Goal: Task Accomplishment & Management: Complete application form

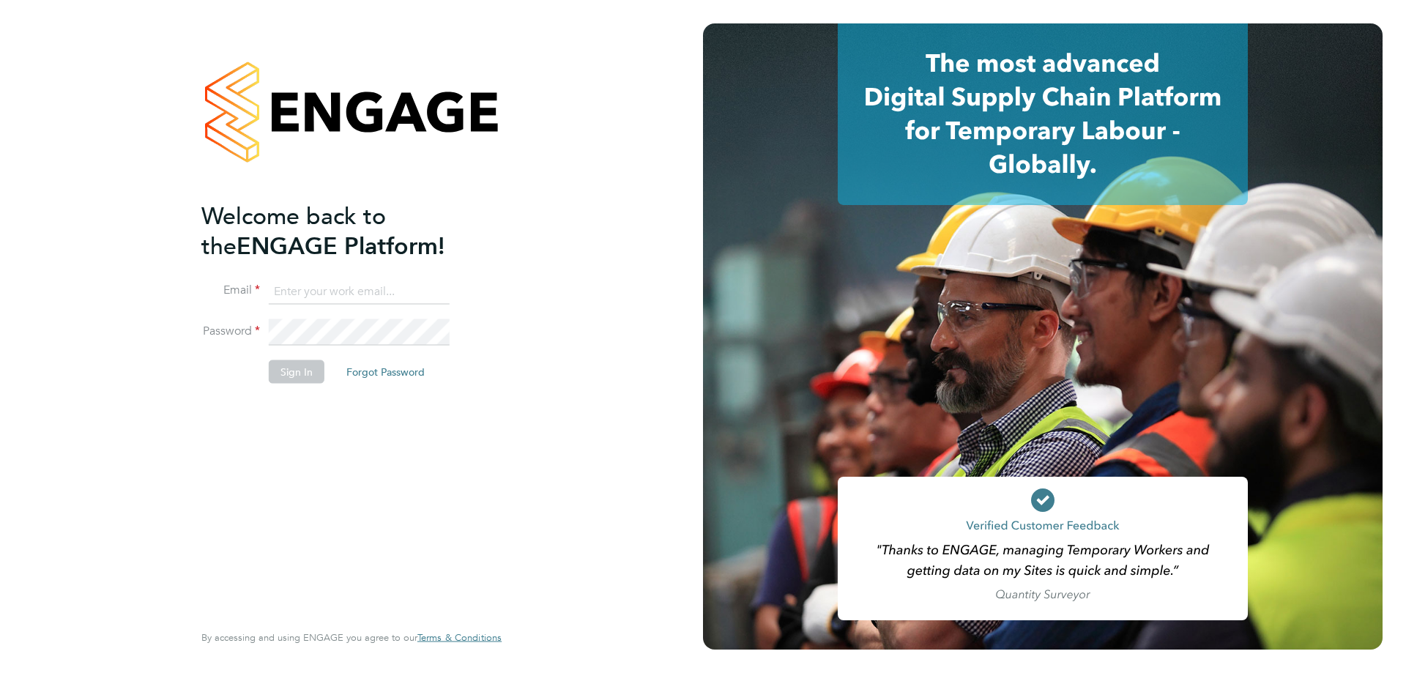
type input "roselyn@frlondon.co.uk"
click at [294, 366] on button "Sign In" at bounding box center [297, 371] width 56 height 23
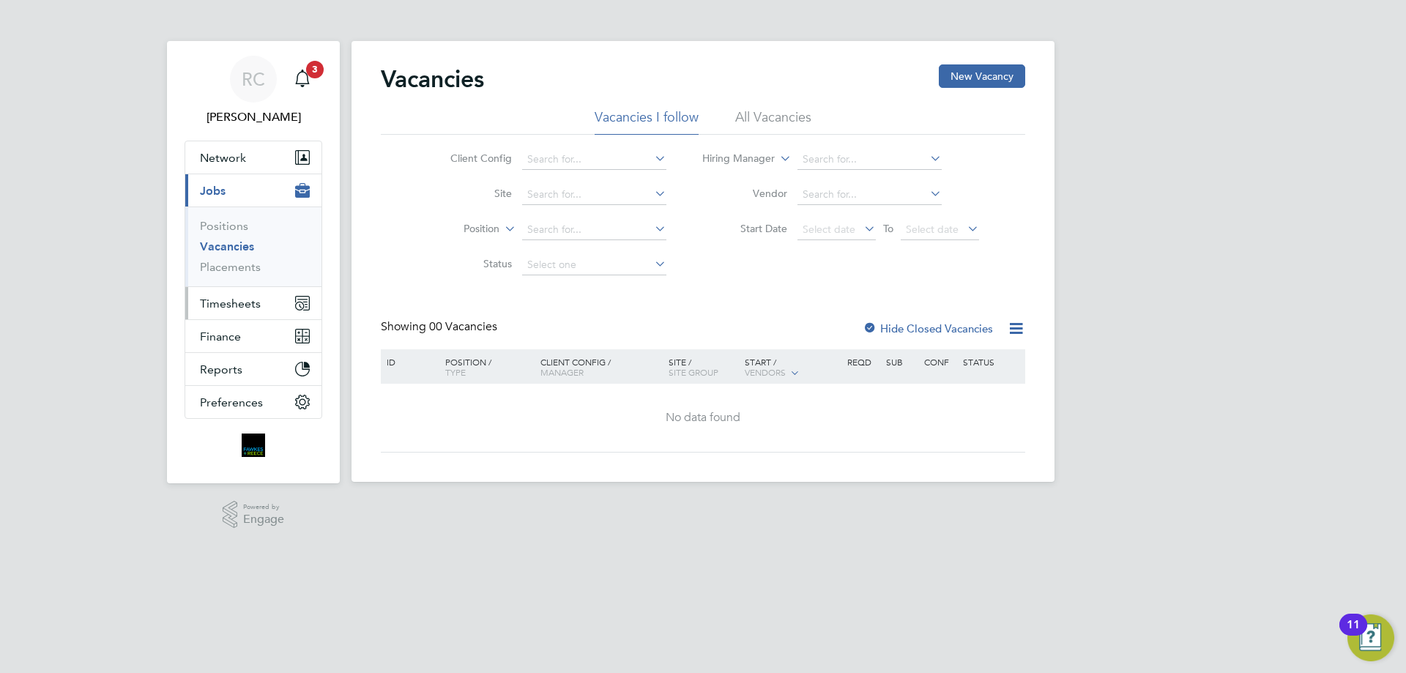
click at [247, 302] on span "Timesheets" at bounding box center [230, 304] width 61 height 14
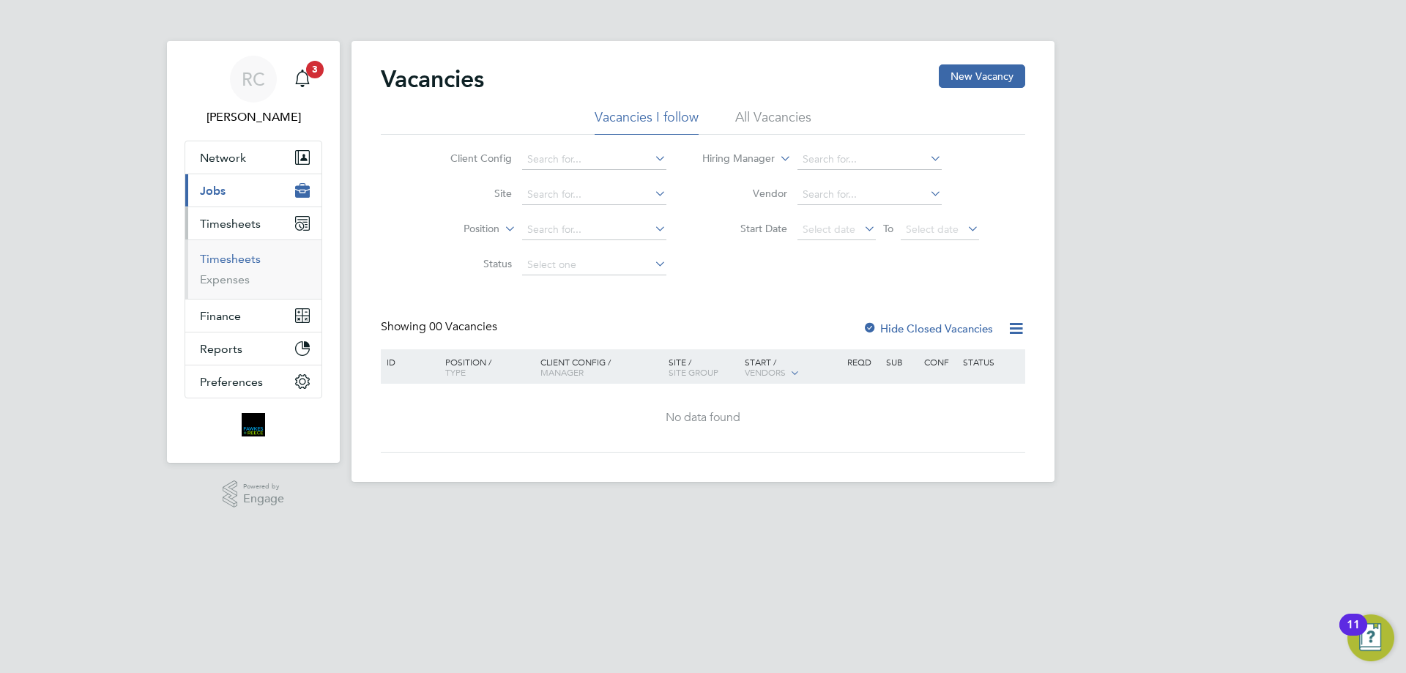
click at [236, 259] on link "Timesheets" at bounding box center [230, 259] width 61 height 14
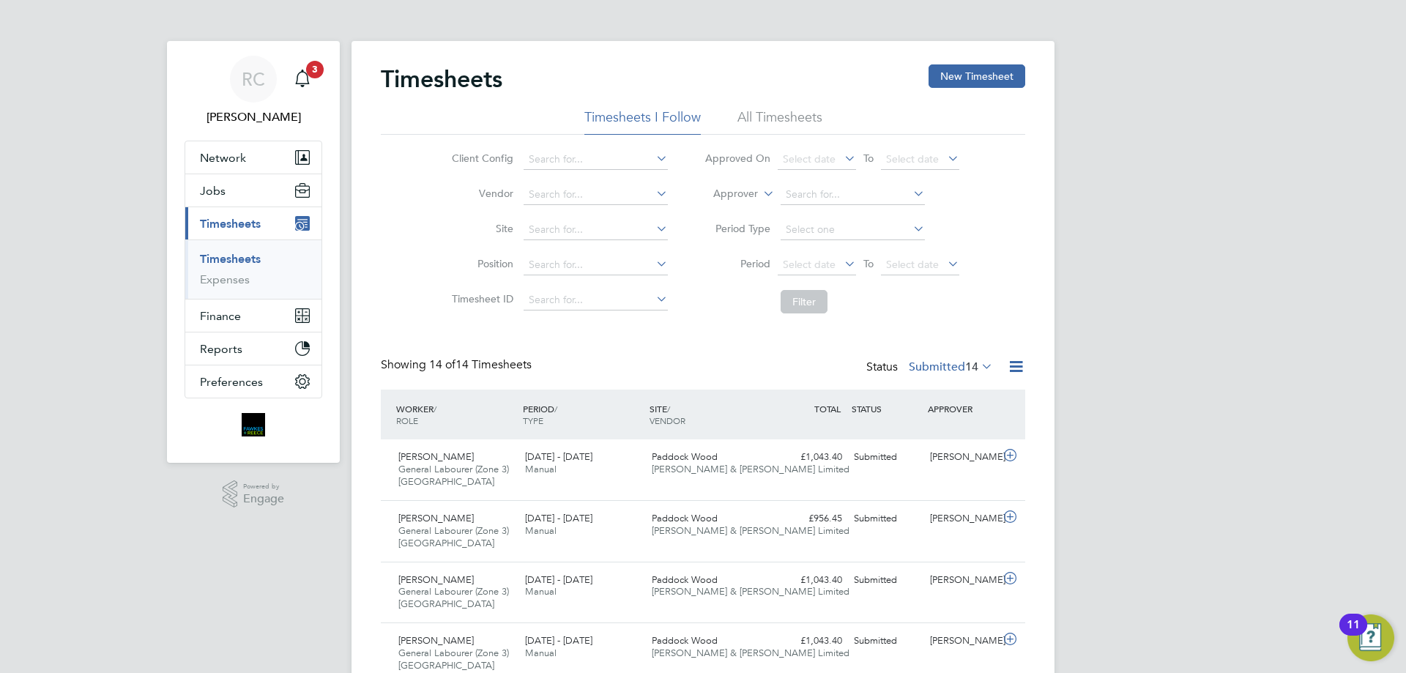
click at [823, 114] on ul "Timesheets I Follow All Timesheets" at bounding box center [703, 121] width 644 height 26
click at [803, 110] on li "All Timesheets" at bounding box center [779, 121] width 85 height 26
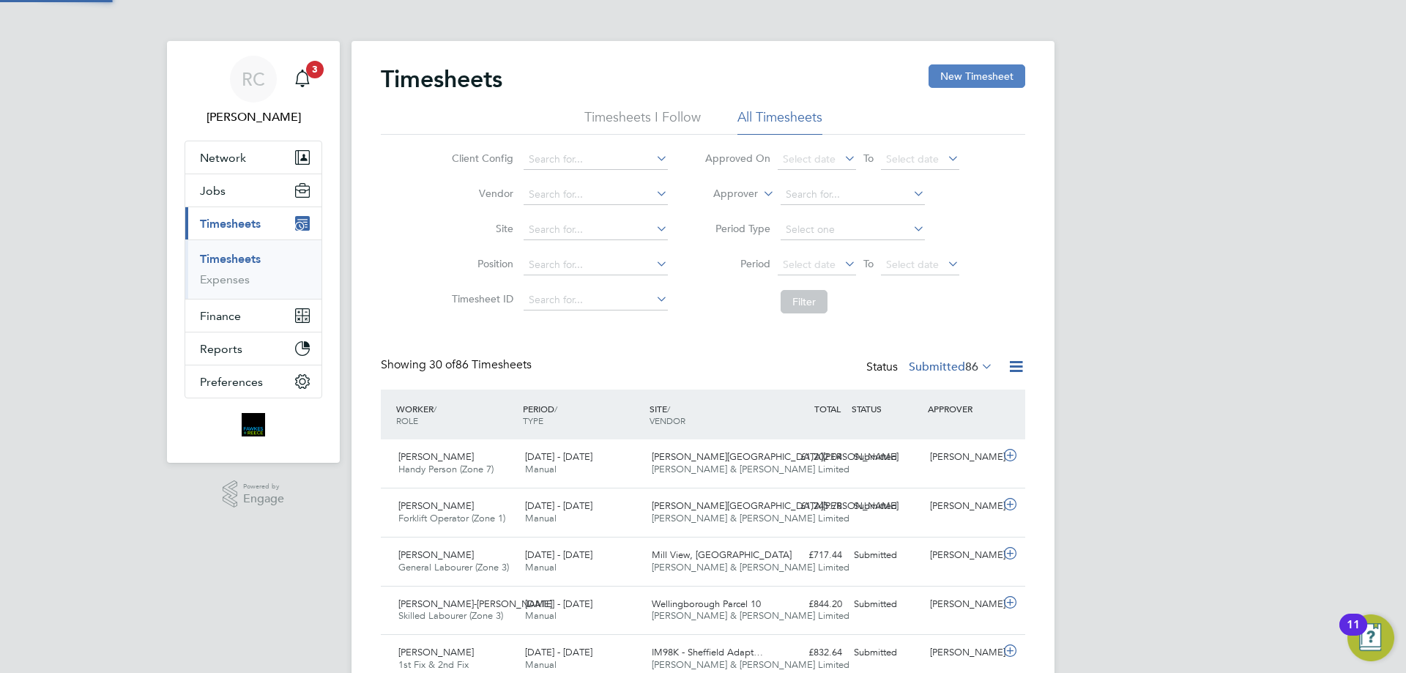
click at [964, 76] on button "New Timesheet" at bounding box center [976, 75] width 97 height 23
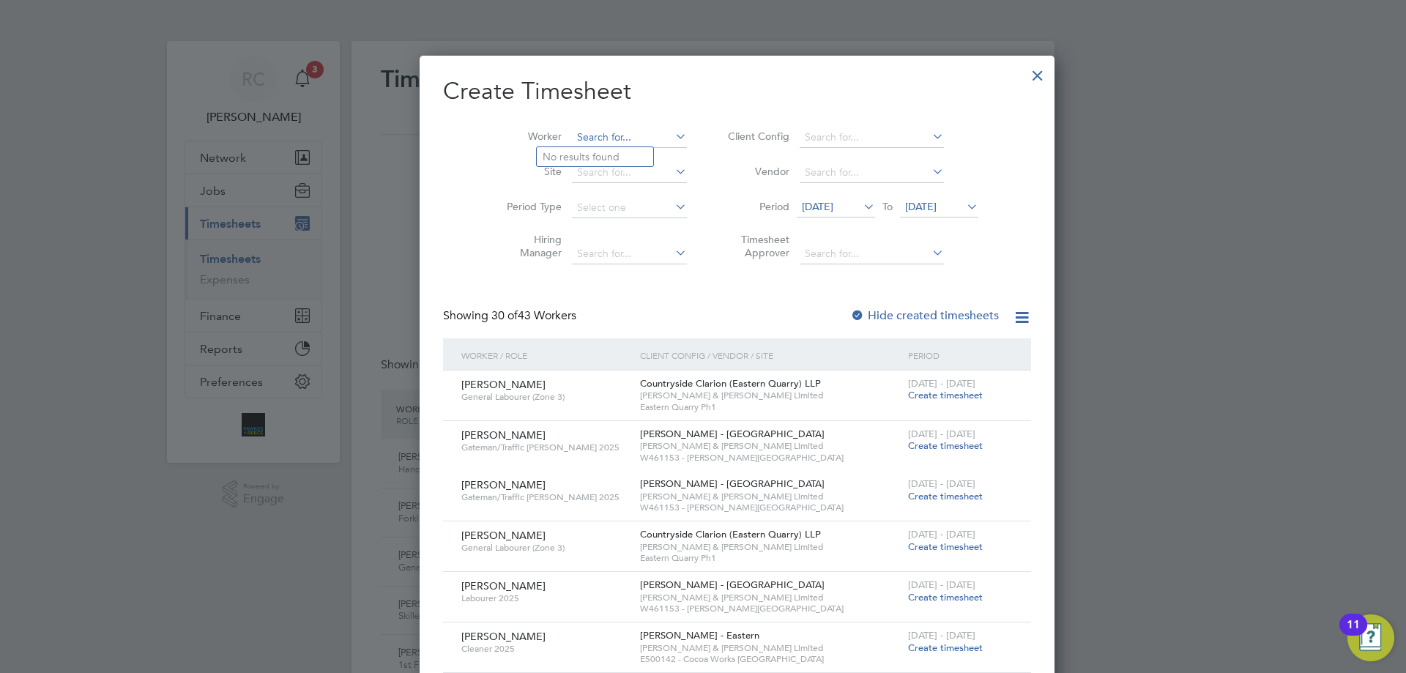
click at [572, 136] on input at bounding box center [629, 137] width 115 height 21
click at [585, 231] on li "Cost el Amaximoaie" at bounding box center [604, 237] width 134 height 20
type input "[PERSON_NAME]"
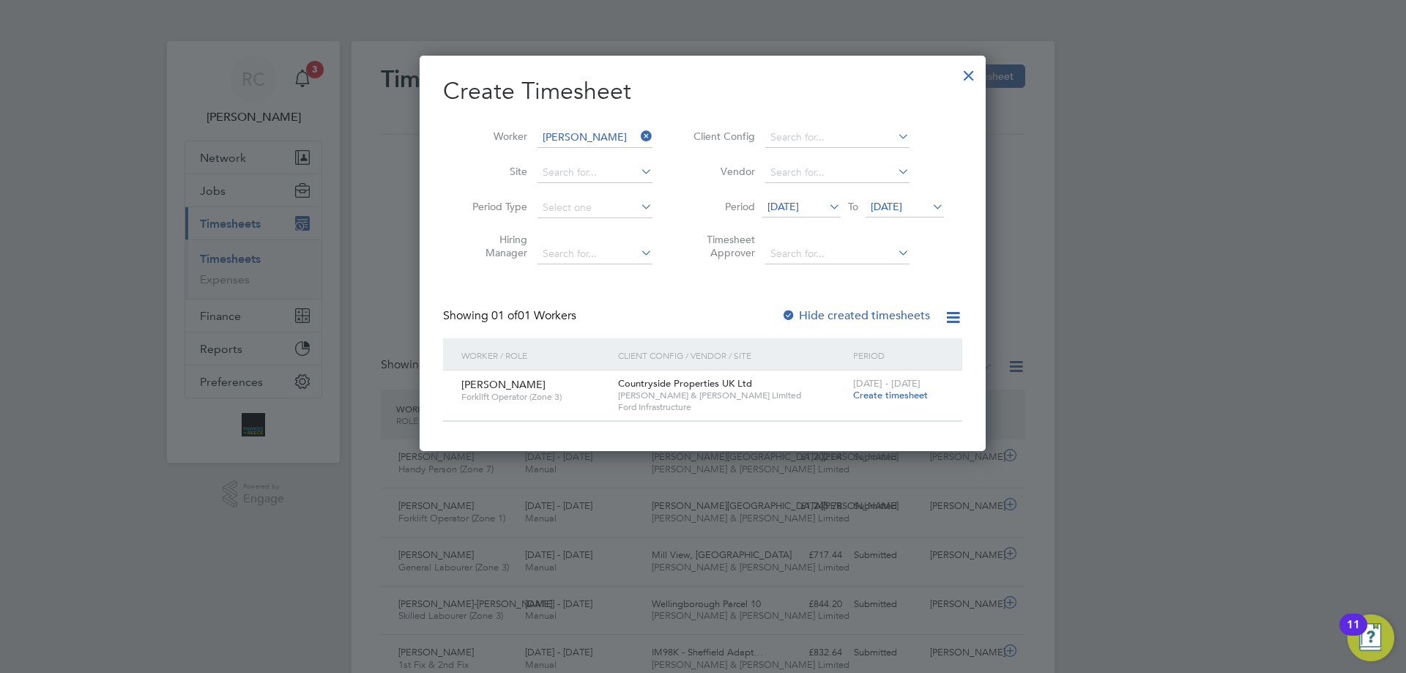
click at [799, 206] on span "[DATE]" at bounding box center [782, 206] width 31 height 13
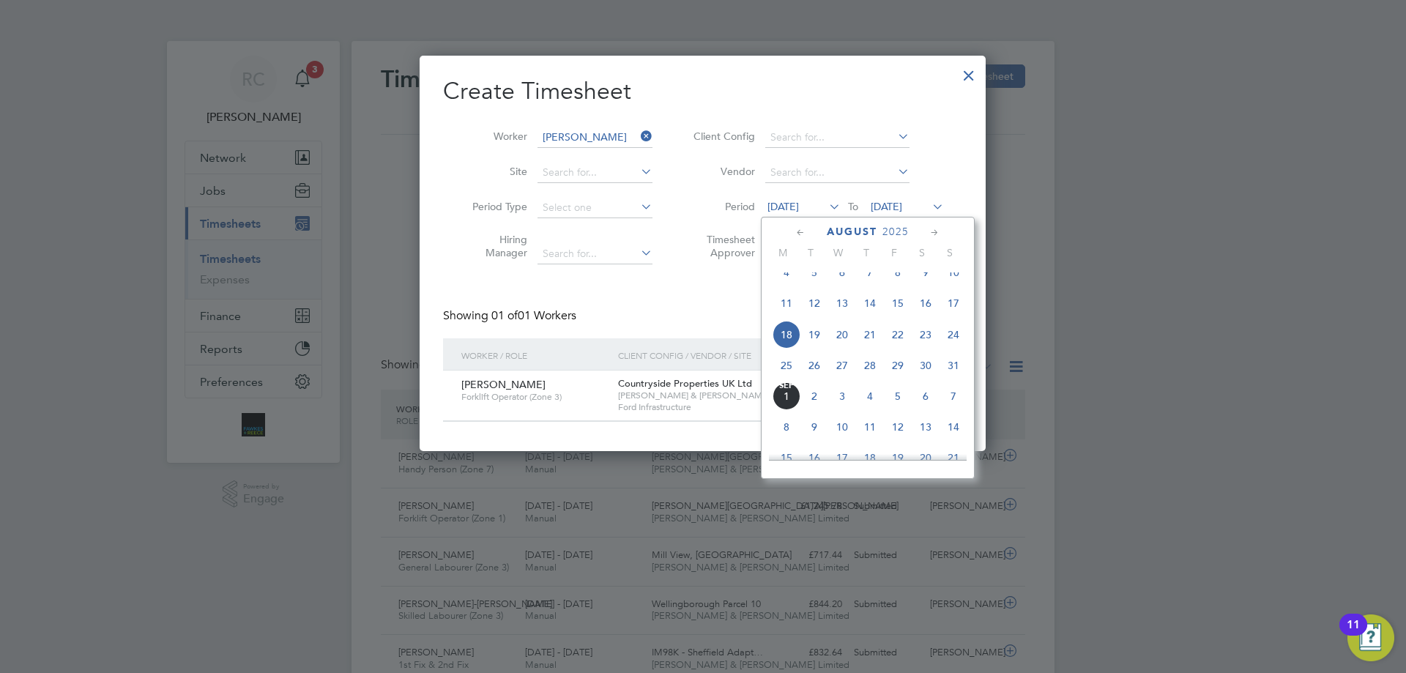
click at [786, 317] on span "11" at bounding box center [786, 303] width 28 height 28
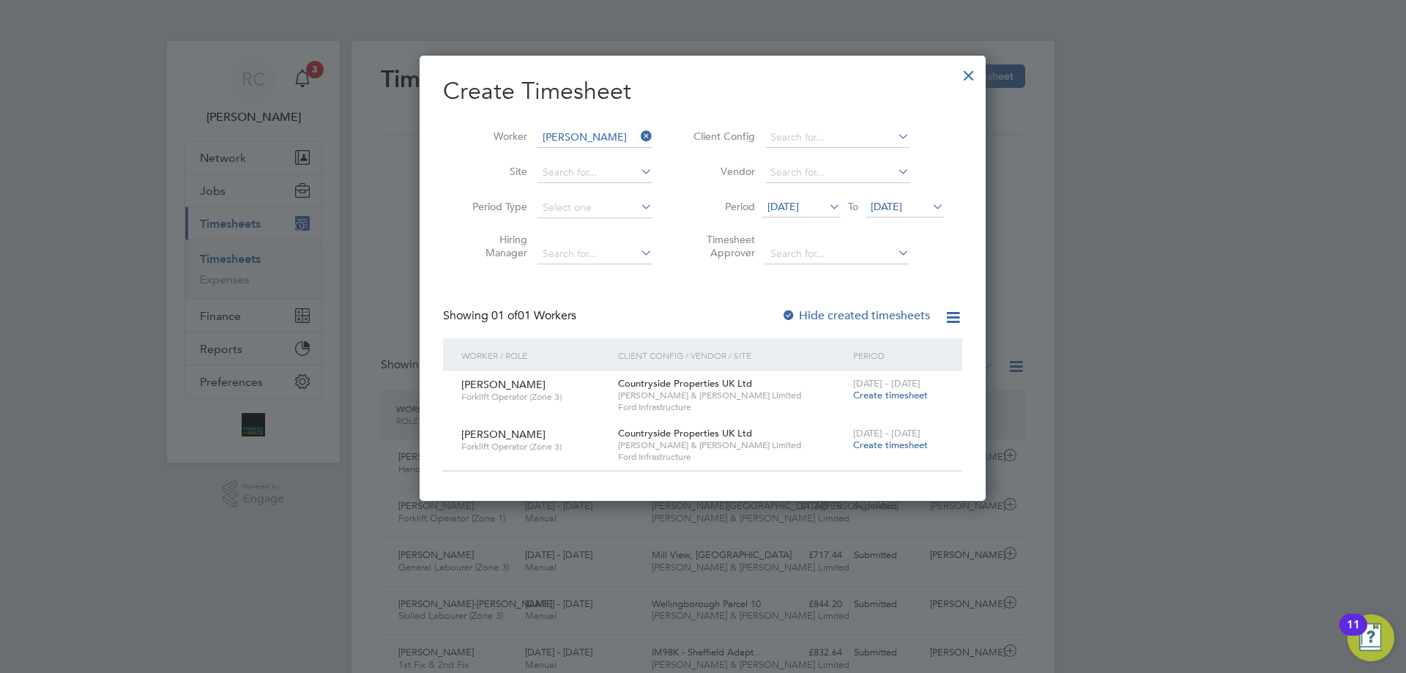
click at [794, 312] on div at bounding box center [788, 316] width 15 height 15
click at [799, 206] on span "[DATE]" at bounding box center [782, 206] width 31 height 13
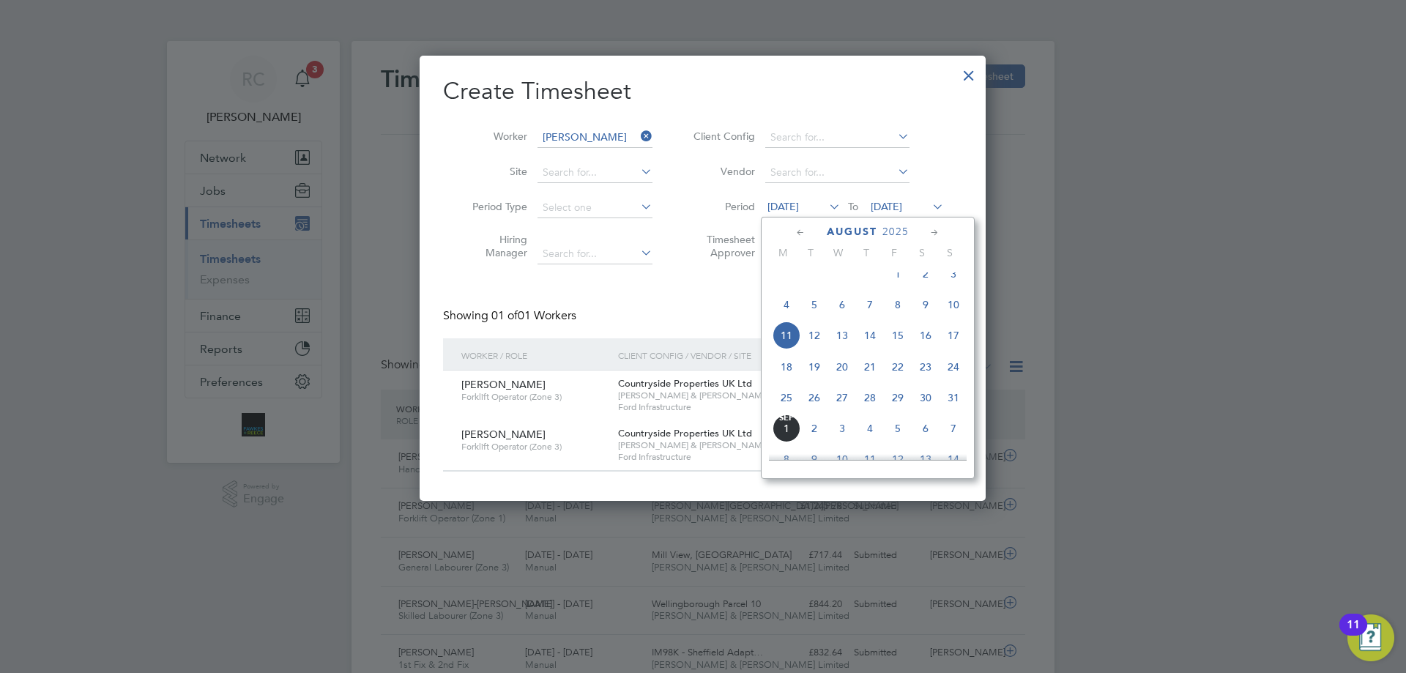
click at [790, 315] on span "4" at bounding box center [786, 305] width 28 height 28
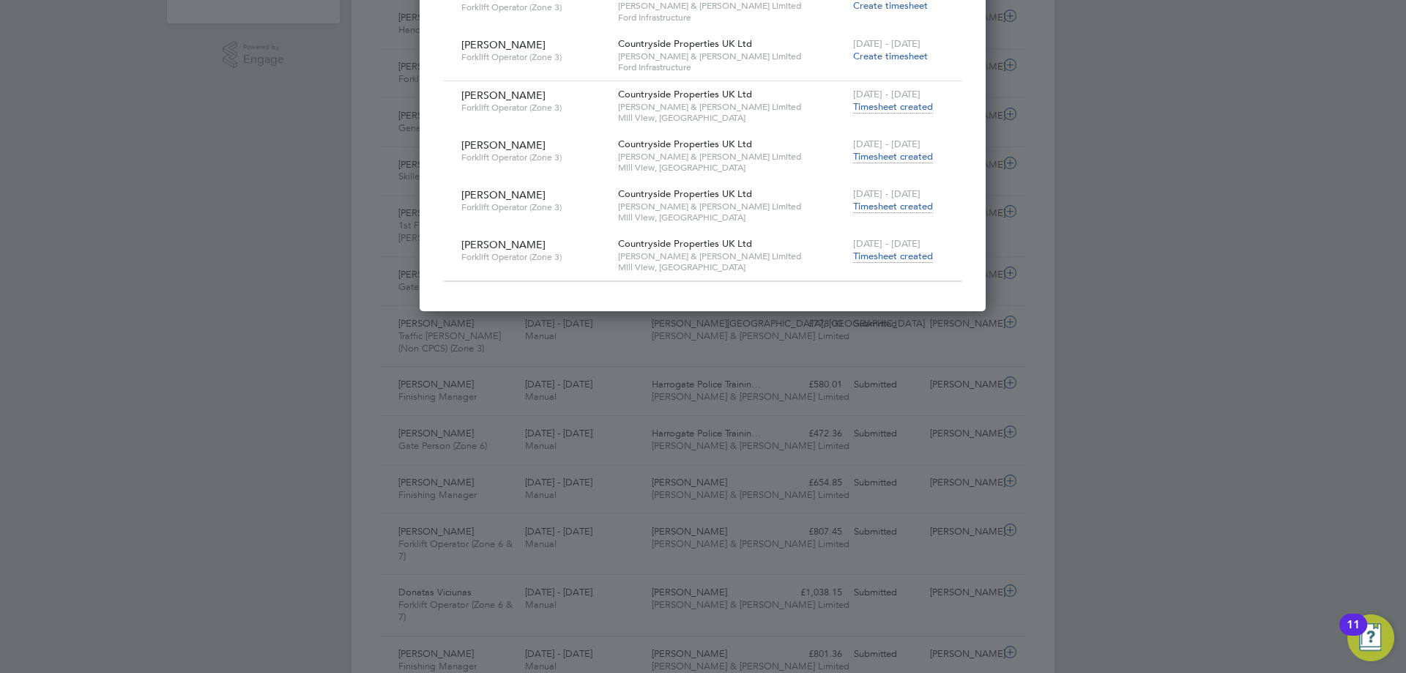
click at [916, 206] on span "Timesheet created" at bounding box center [893, 206] width 80 height 13
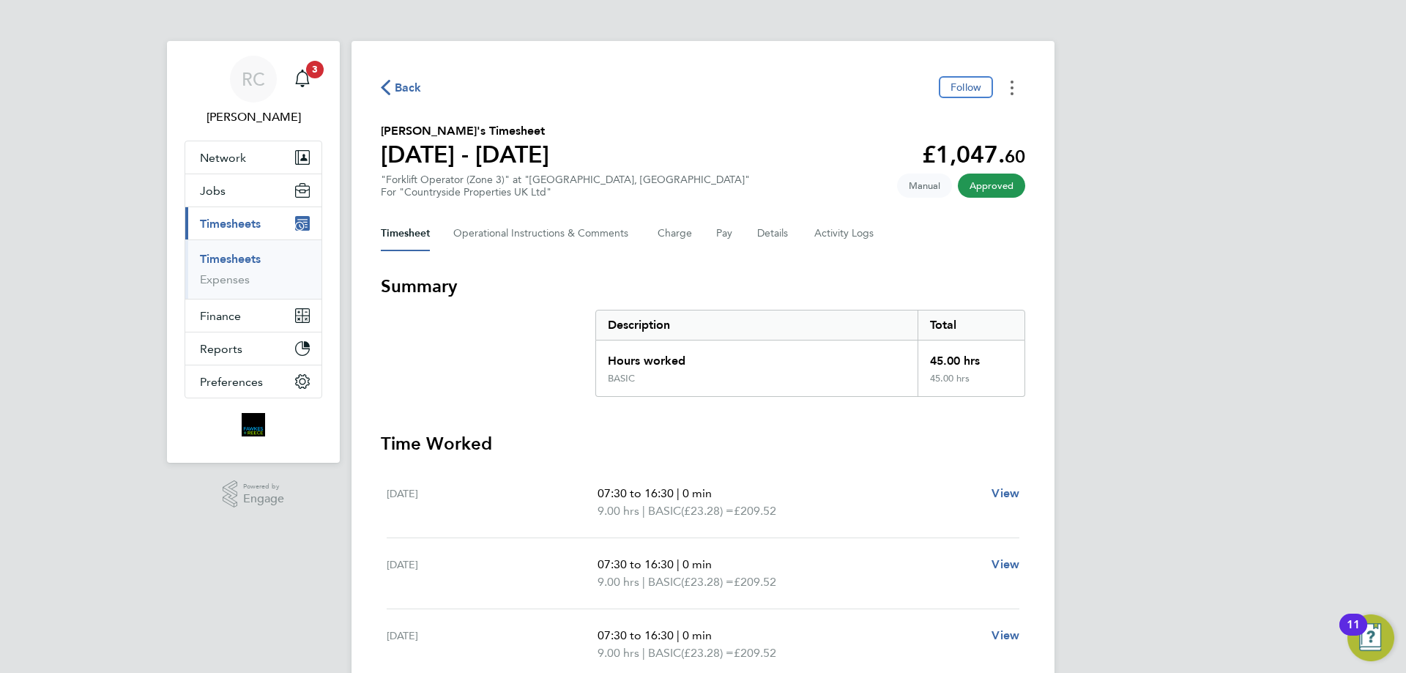
click at [1010, 83] on button "Timesheets Menu" at bounding box center [1012, 87] width 26 height 23
drag, startPoint x: 828, startPoint y: 156, endPoint x: 855, endPoint y: 149, distance: 27.9
click at [828, 157] on section "[PERSON_NAME]'s Timesheet [DATE] - [DATE] £1,047. 60 "Forklift Operator (Zone 3…" at bounding box center [703, 160] width 644 height 76
click at [1010, 91] on icon "Timesheets Menu" at bounding box center [1011, 88] width 3 height 15
click at [818, 165] on section "[PERSON_NAME]'s Timesheet [DATE] - [DATE] £1,047. 60 "Forklift Operator (Zone 3…" at bounding box center [703, 160] width 644 height 76
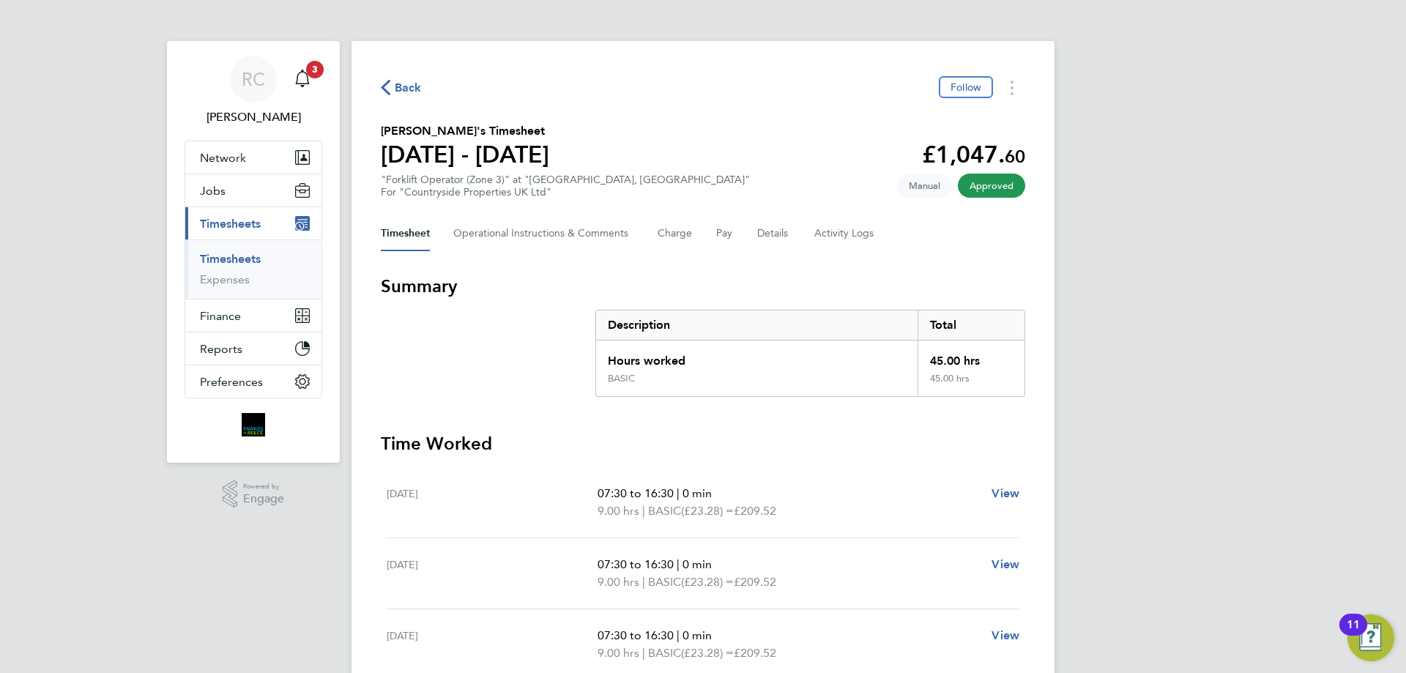
scroll to position [385, 0]
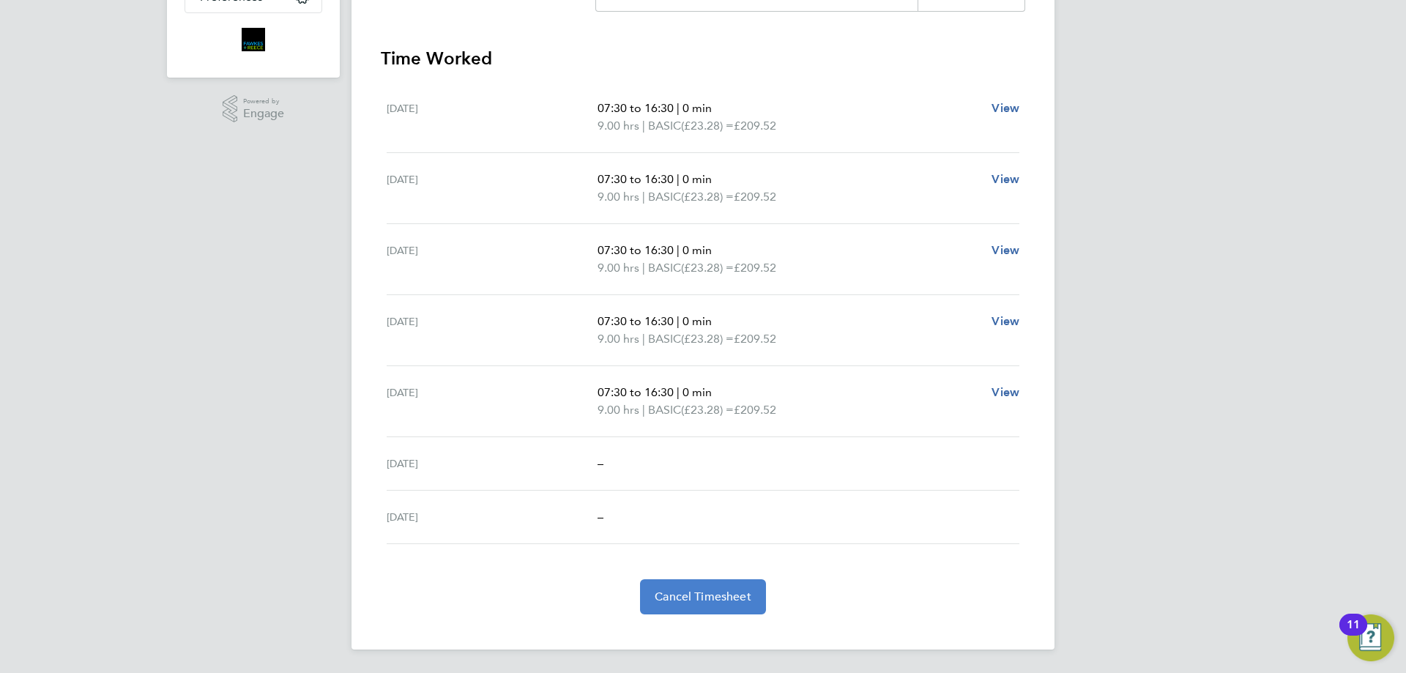
click at [690, 589] on span "Cancel Timesheet" at bounding box center [703, 596] width 97 height 15
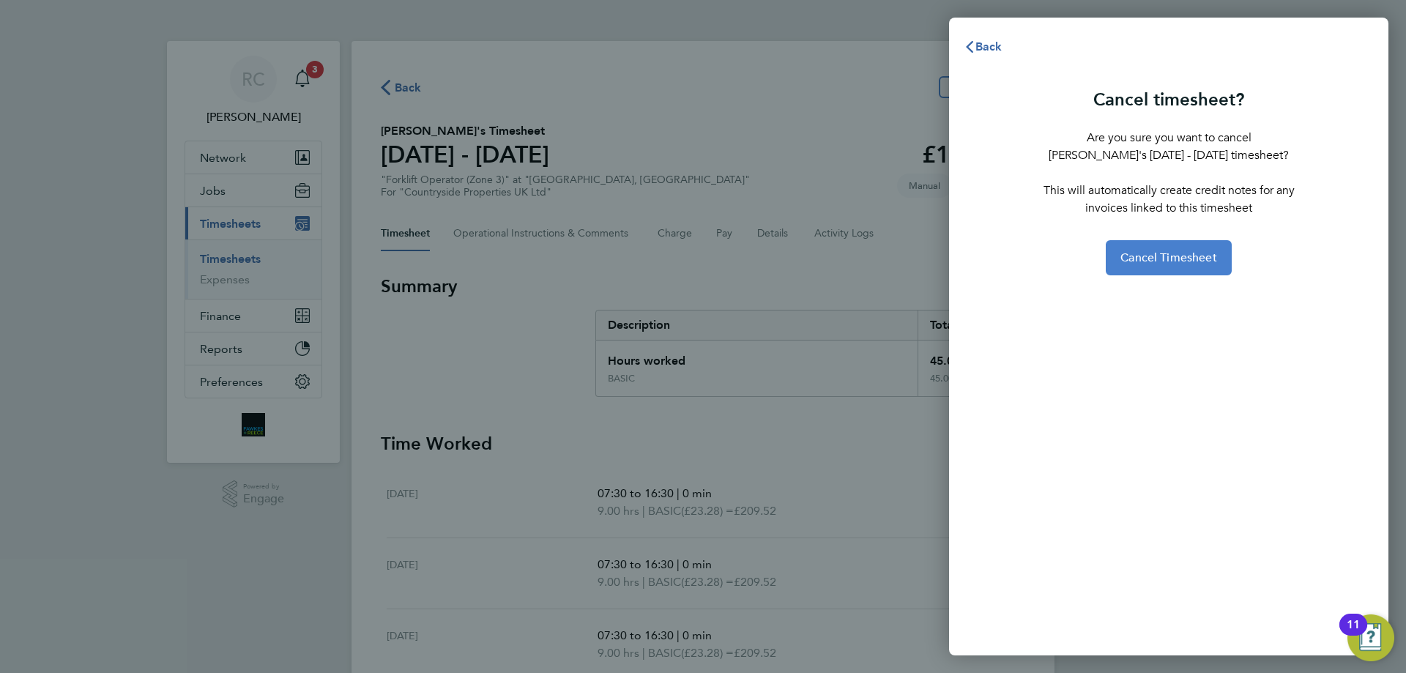
click at [1174, 256] on span "Cancel Timesheet" at bounding box center [1168, 257] width 97 height 15
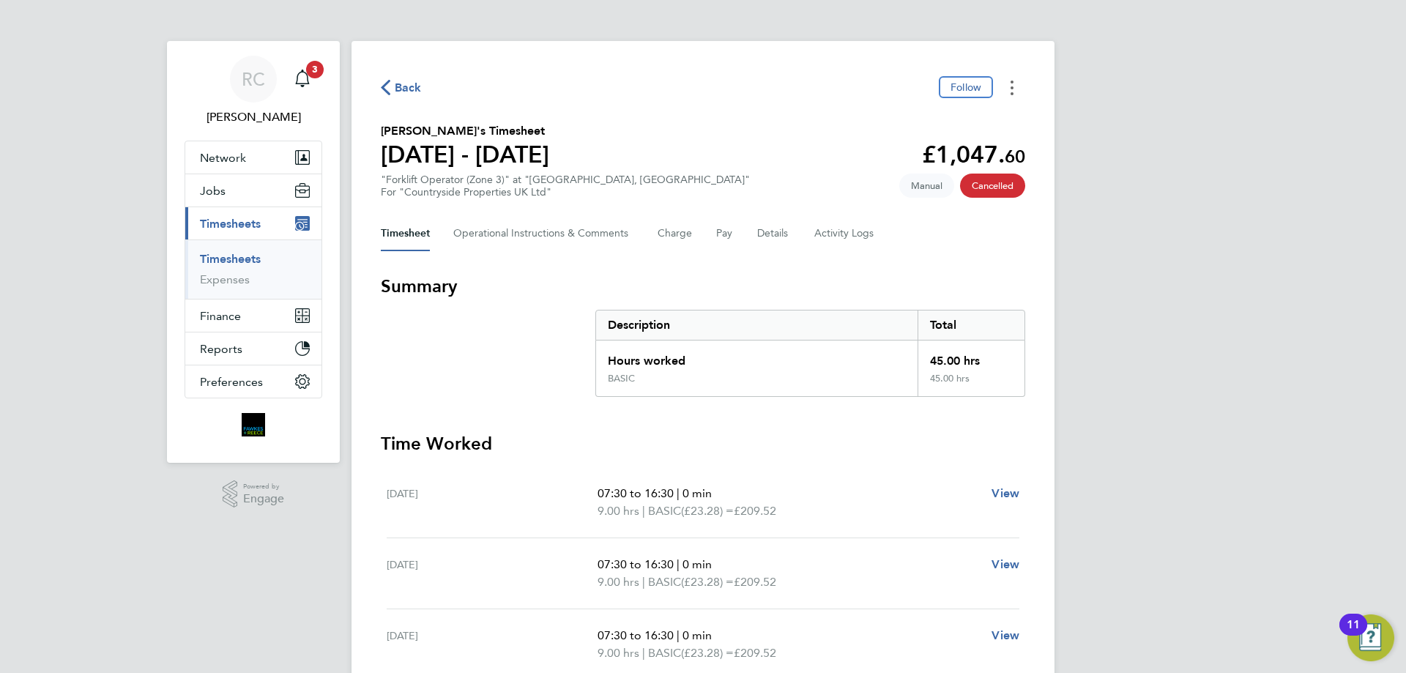
click at [1014, 89] on button "Timesheets Menu" at bounding box center [1012, 87] width 26 height 23
click at [223, 261] on link "Timesheets" at bounding box center [230, 259] width 61 height 14
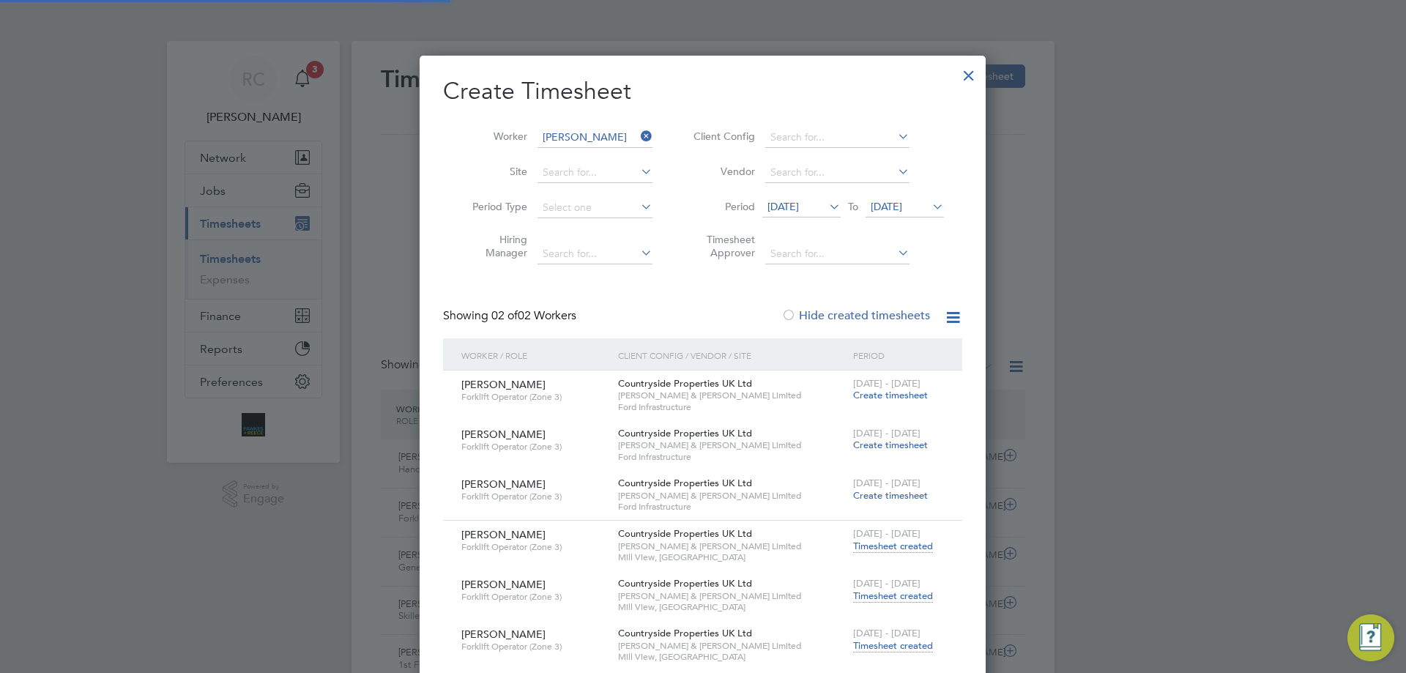
scroll to position [37, 127]
click at [971, 75] on div at bounding box center [969, 72] width 26 height 26
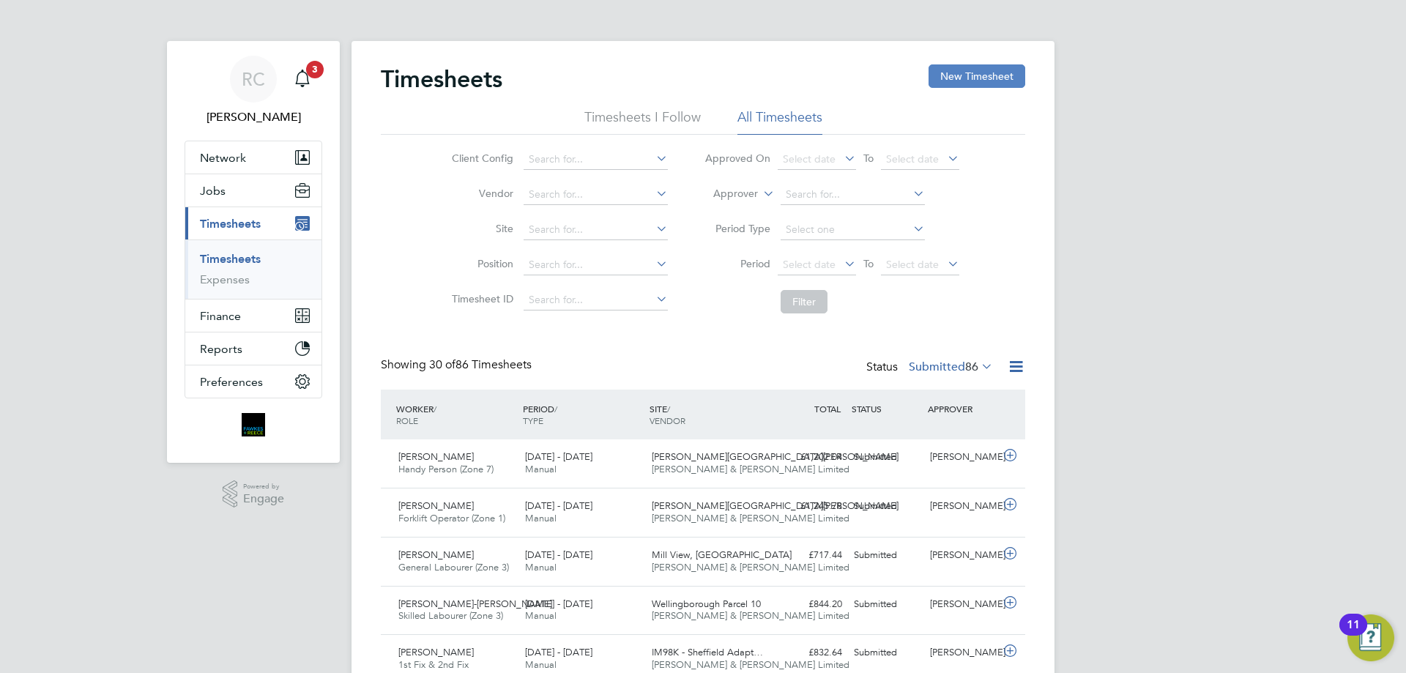
click at [948, 67] on button "New Timesheet" at bounding box center [976, 75] width 97 height 23
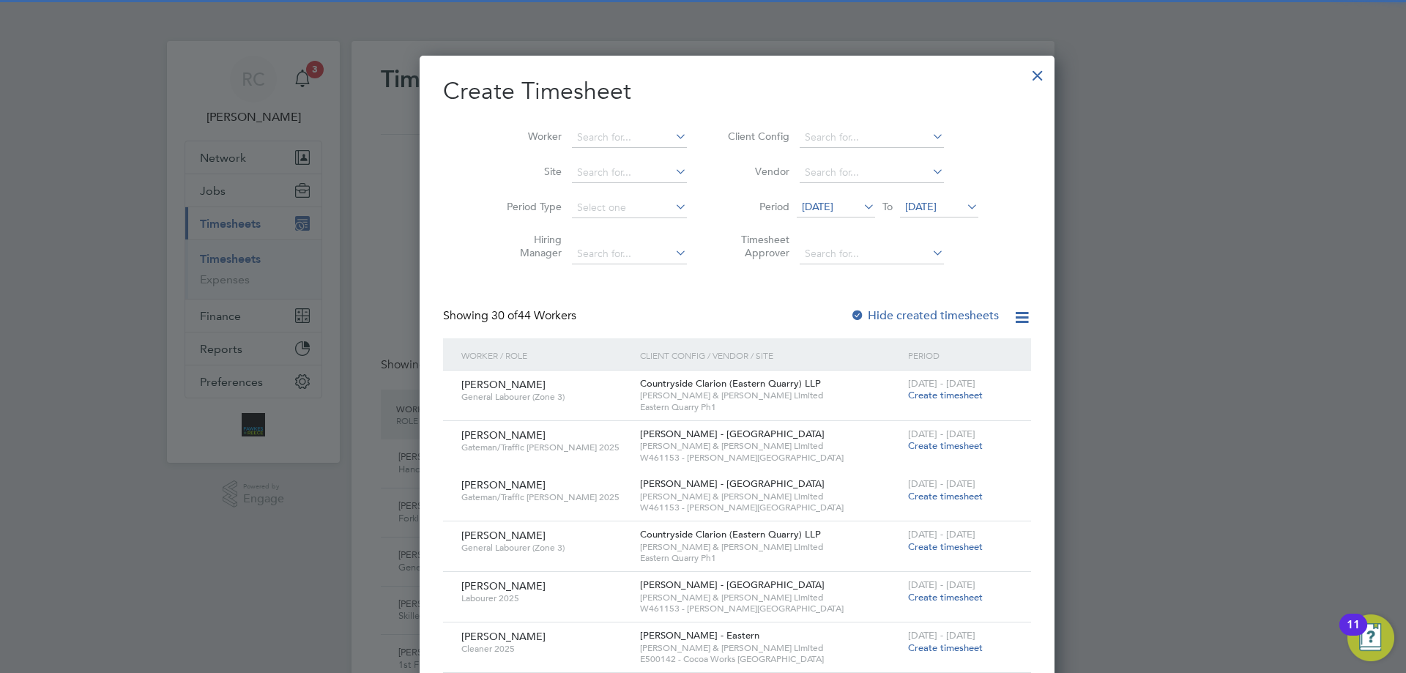
click at [565, 126] on li "Worker" at bounding box center [591, 137] width 228 height 35
click at [581, 138] on input at bounding box center [629, 137] width 115 height 21
click at [589, 272] on li "Cos tel Amaximoaie" at bounding box center [636, 277] width 198 height 20
type input "[PERSON_NAME]"
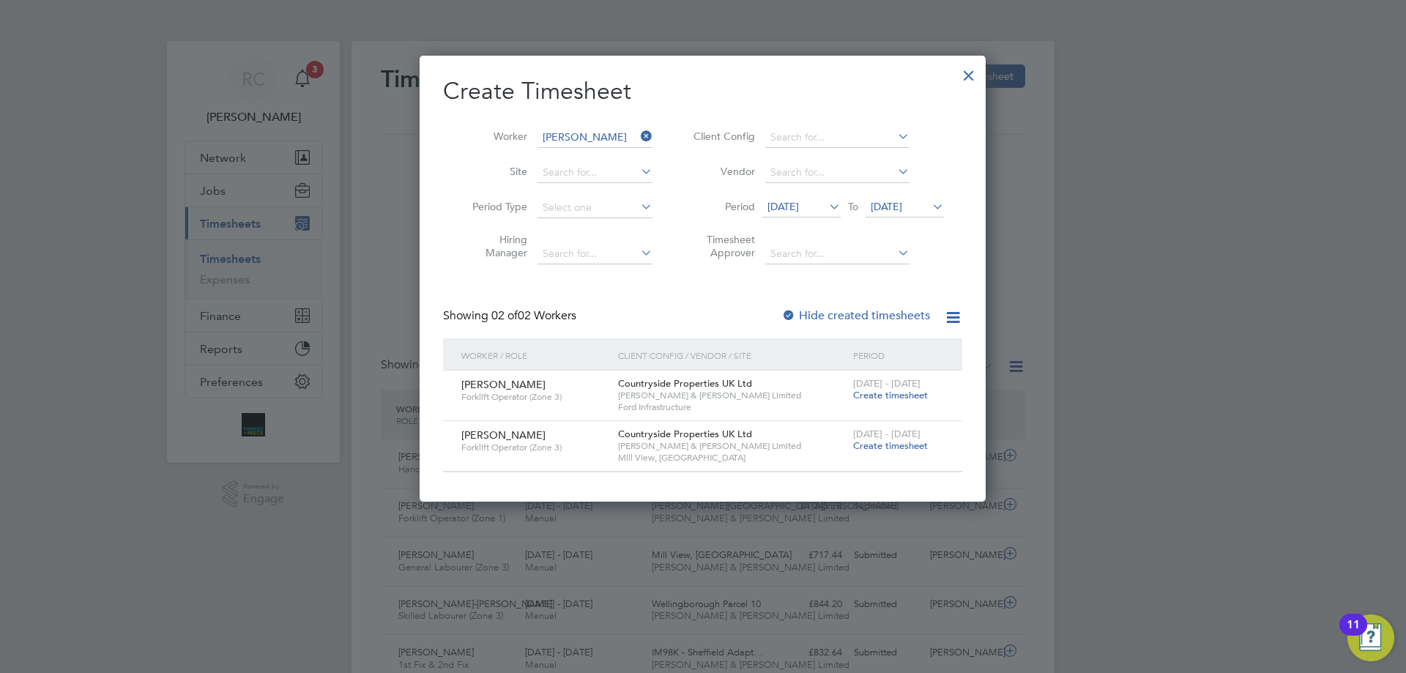
click at [1155, 242] on div at bounding box center [703, 336] width 1406 height 673
click at [894, 391] on span "Create timesheet" at bounding box center [890, 395] width 75 height 12
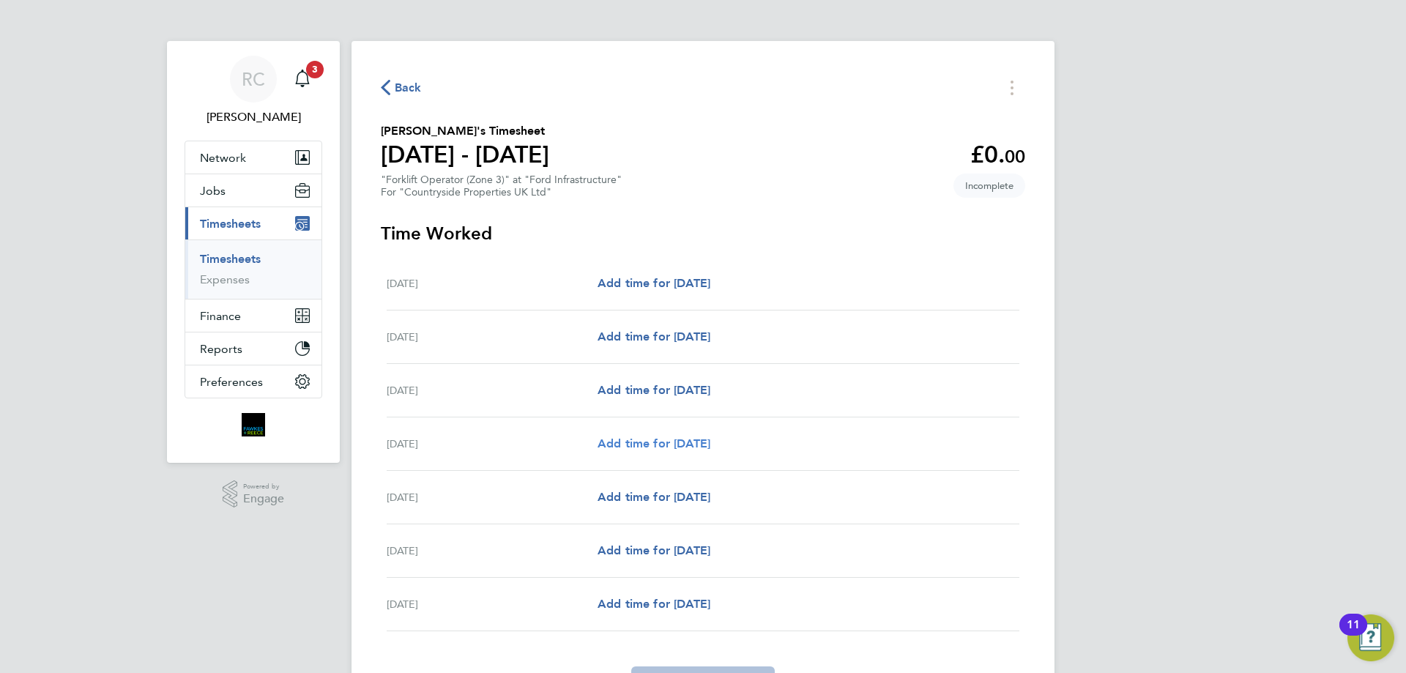
click at [678, 446] on span "Add time for [DATE]" at bounding box center [653, 443] width 113 height 14
select select "60"
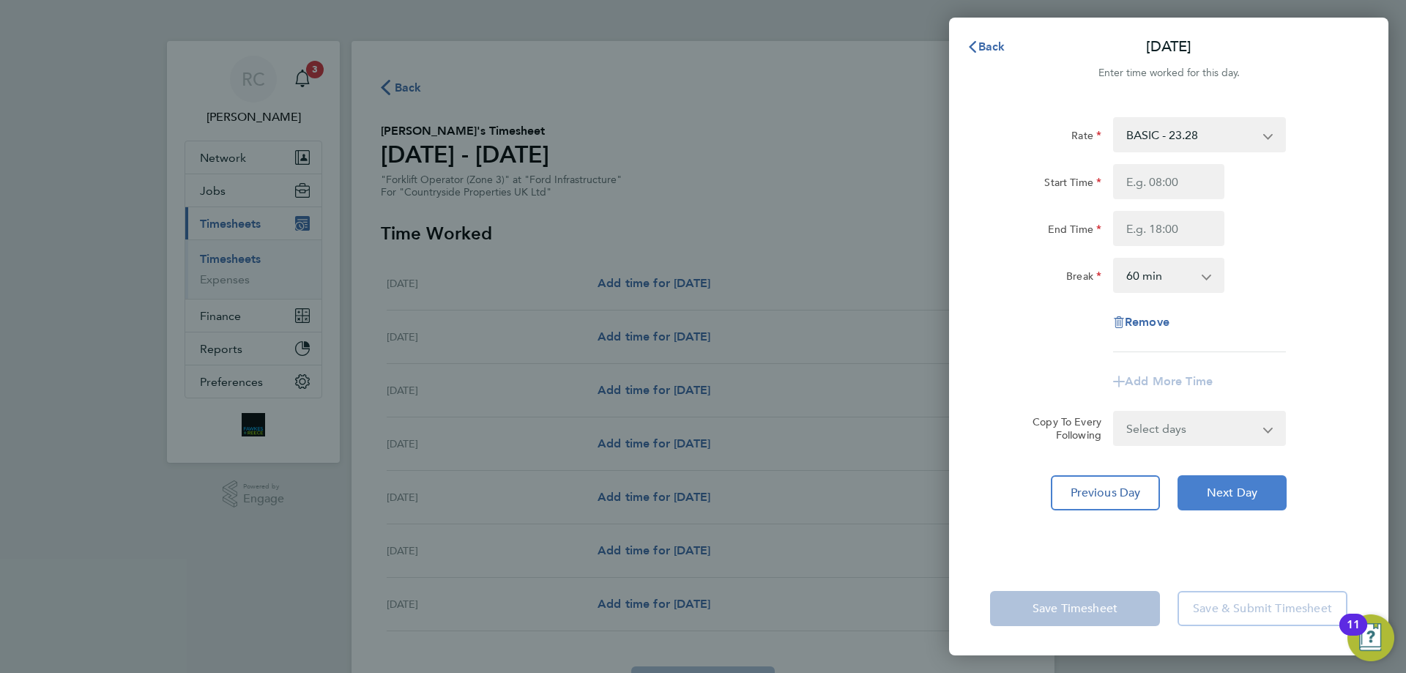
click at [1238, 502] on button "Next Day" at bounding box center [1231, 492] width 109 height 35
select select "60"
click at [1238, 495] on span "Next Day" at bounding box center [1232, 492] width 51 height 15
select select "60"
click at [1159, 187] on input "Start Time" at bounding box center [1168, 181] width 111 height 35
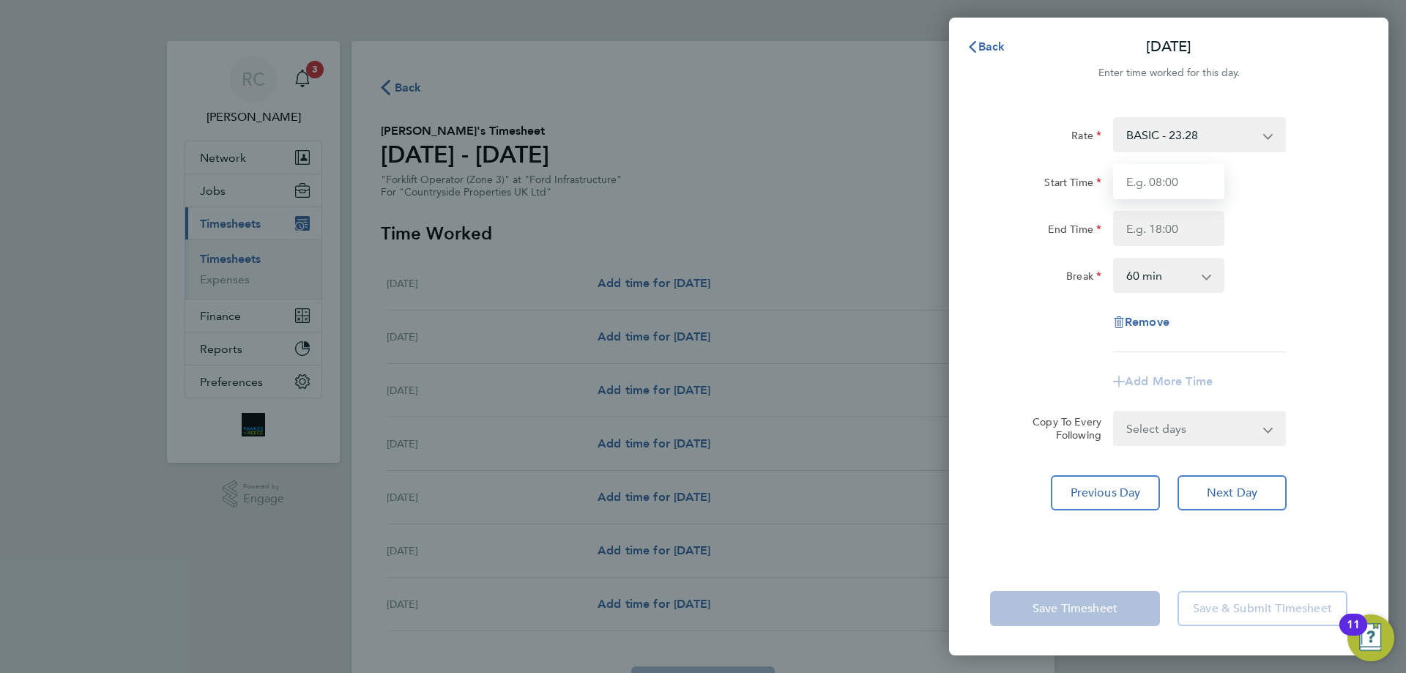
click at [1138, 190] on input "Start Time" at bounding box center [1168, 181] width 111 height 35
type input "08:00"
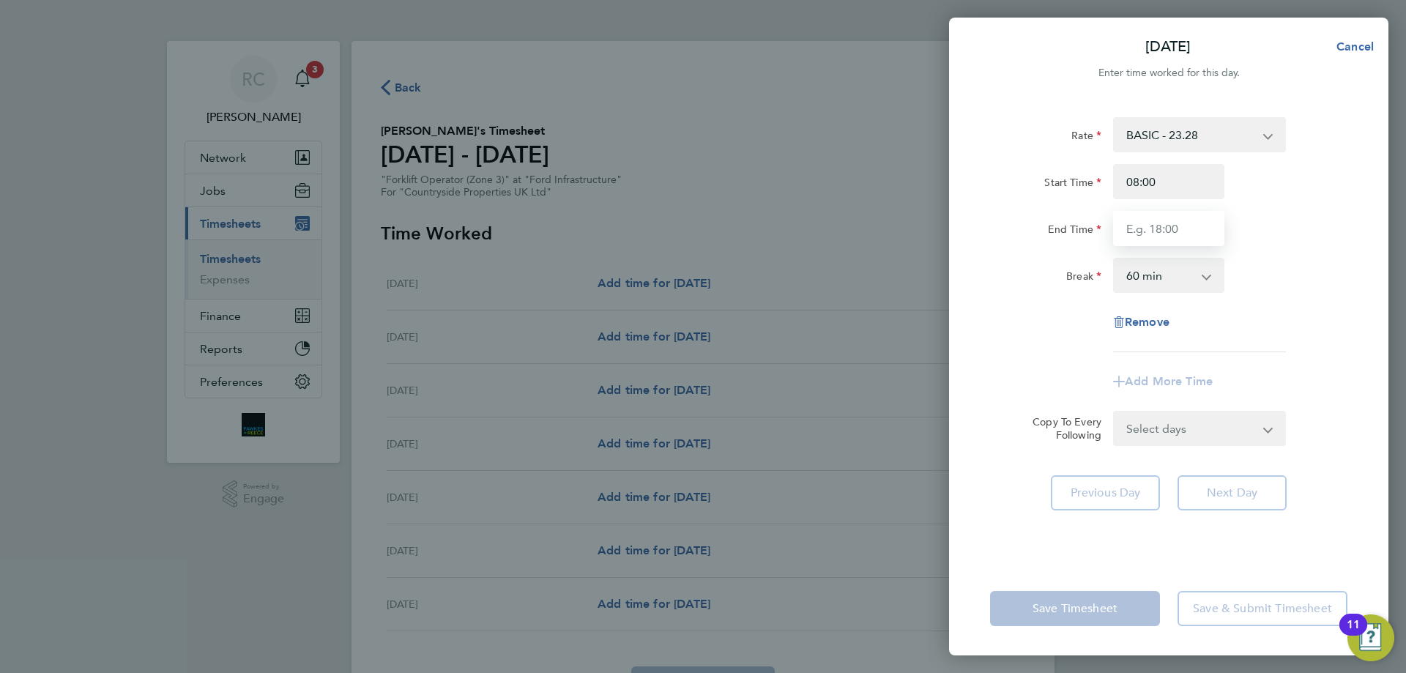
click at [1151, 232] on input "End Time" at bounding box center [1168, 228] width 111 height 35
type input "18:00"
click at [1362, 29] on div "[DATE] Cancel Enter time worked for this day. Rate BASIC - 23.28 Start Time 08:…" at bounding box center [1168, 337] width 439 height 638
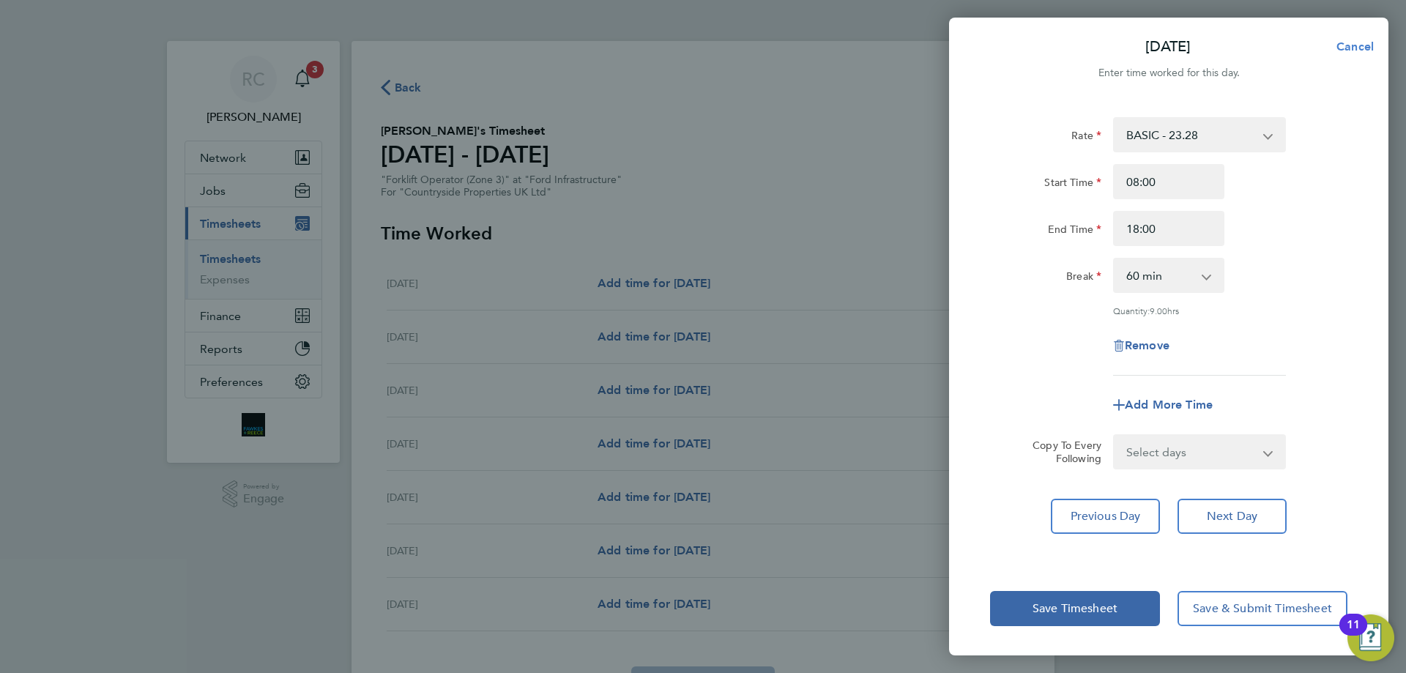
click at [1360, 41] on span "Cancel" at bounding box center [1353, 47] width 42 height 14
select select "60"
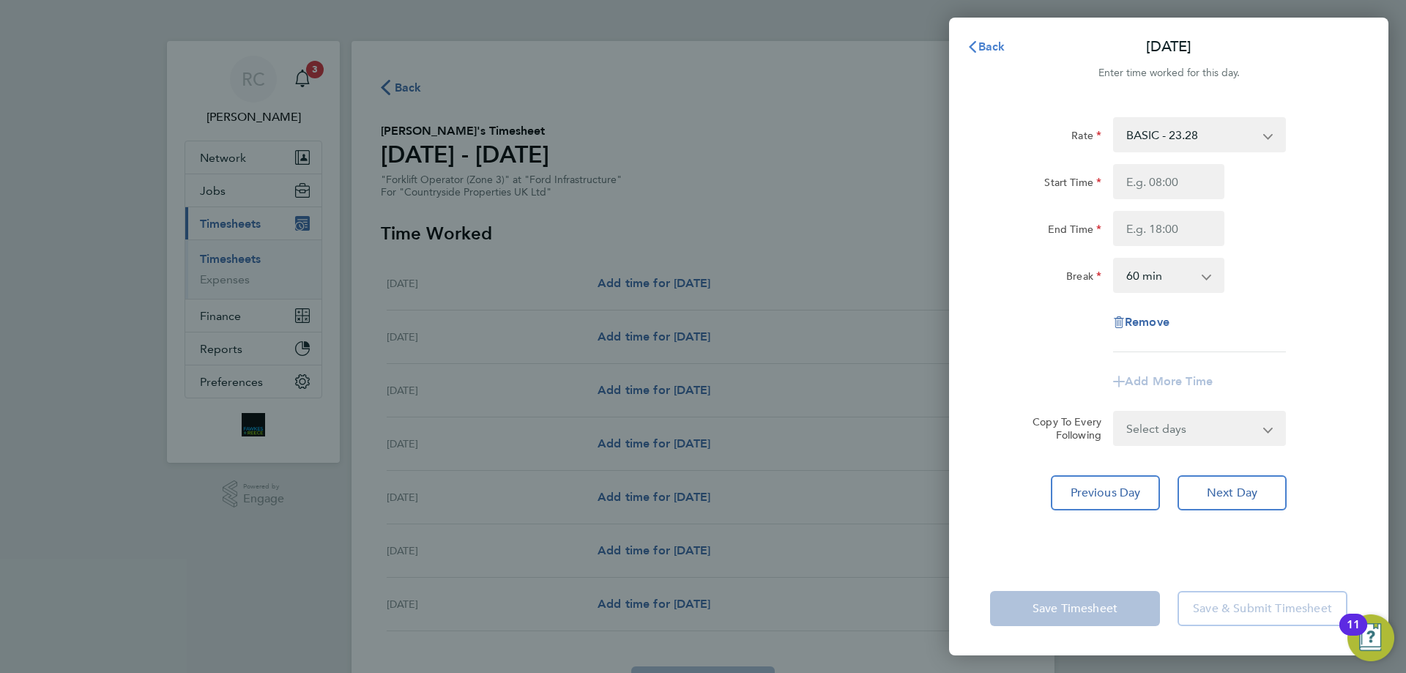
click at [983, 43] on span "Back" at bounding box center [991, 47] width 27 height 14
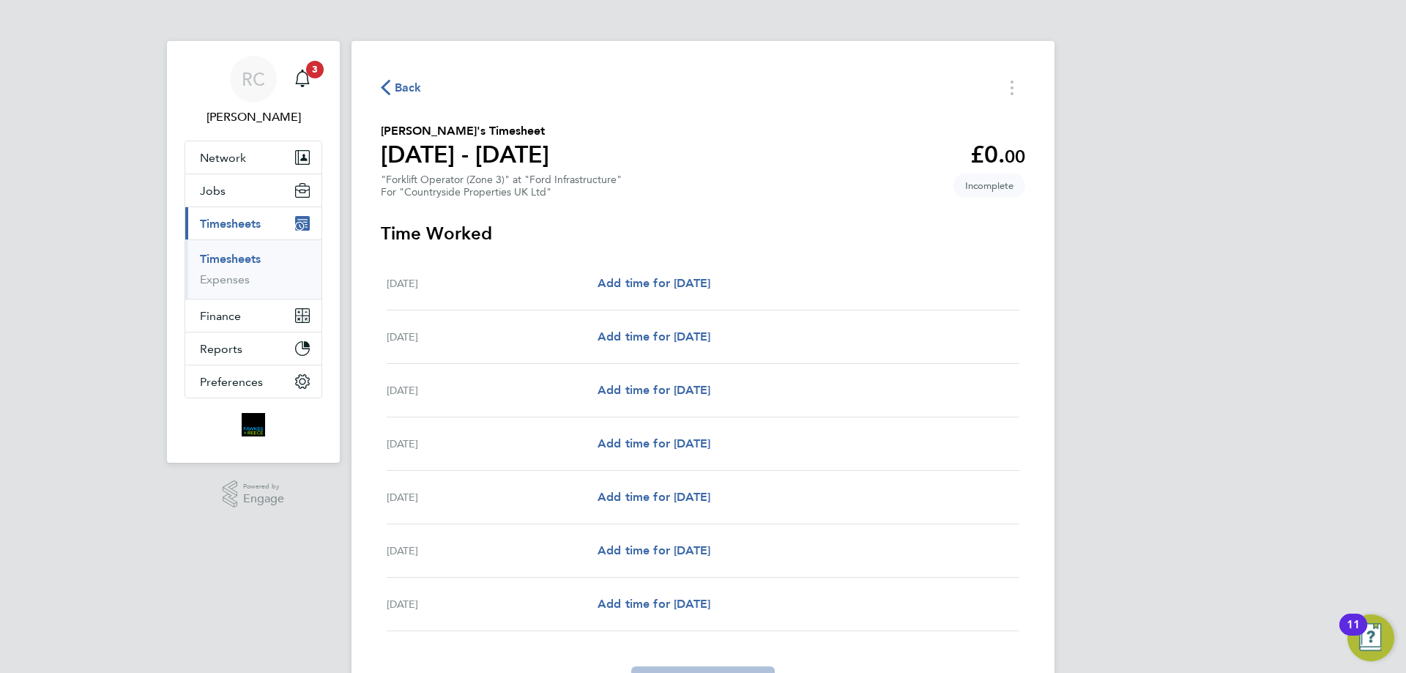
scroll to position [87, 0]
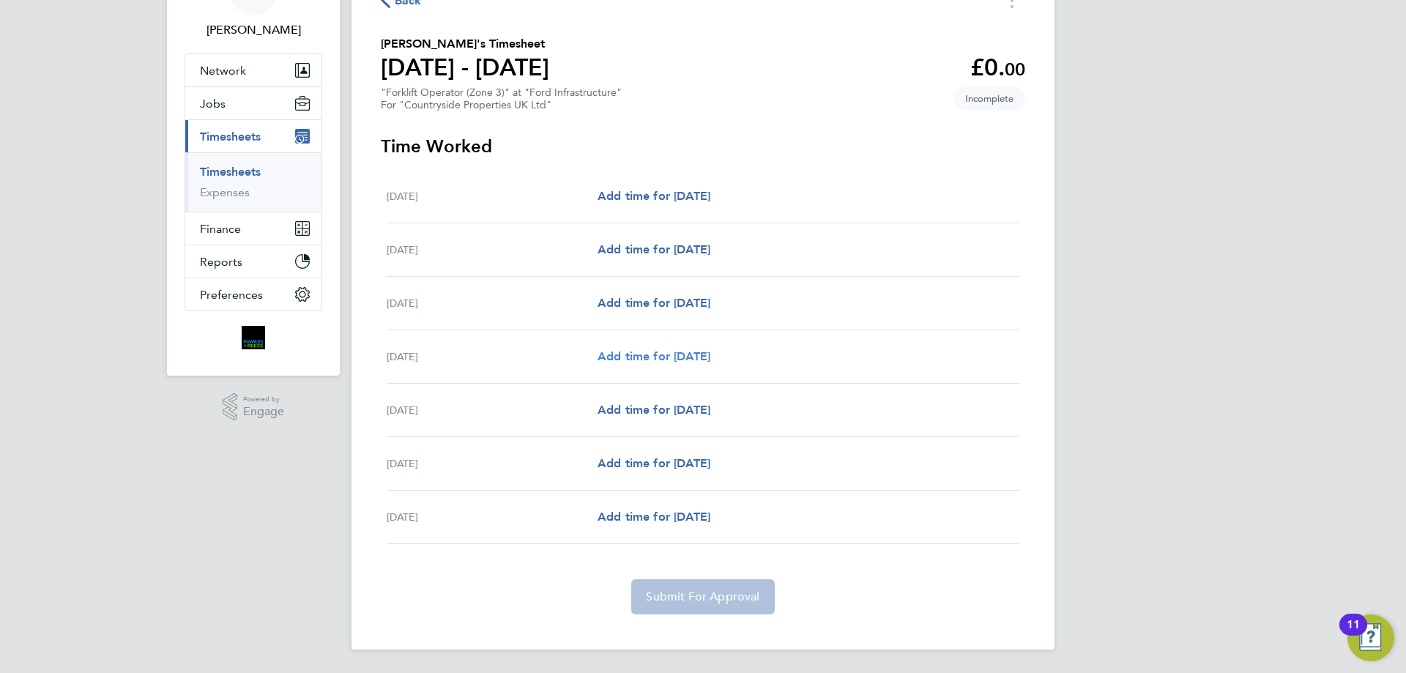
click at [663, 362] on span "Add time for [DATE]" at bounding box center [653, 356] width 113 height 14
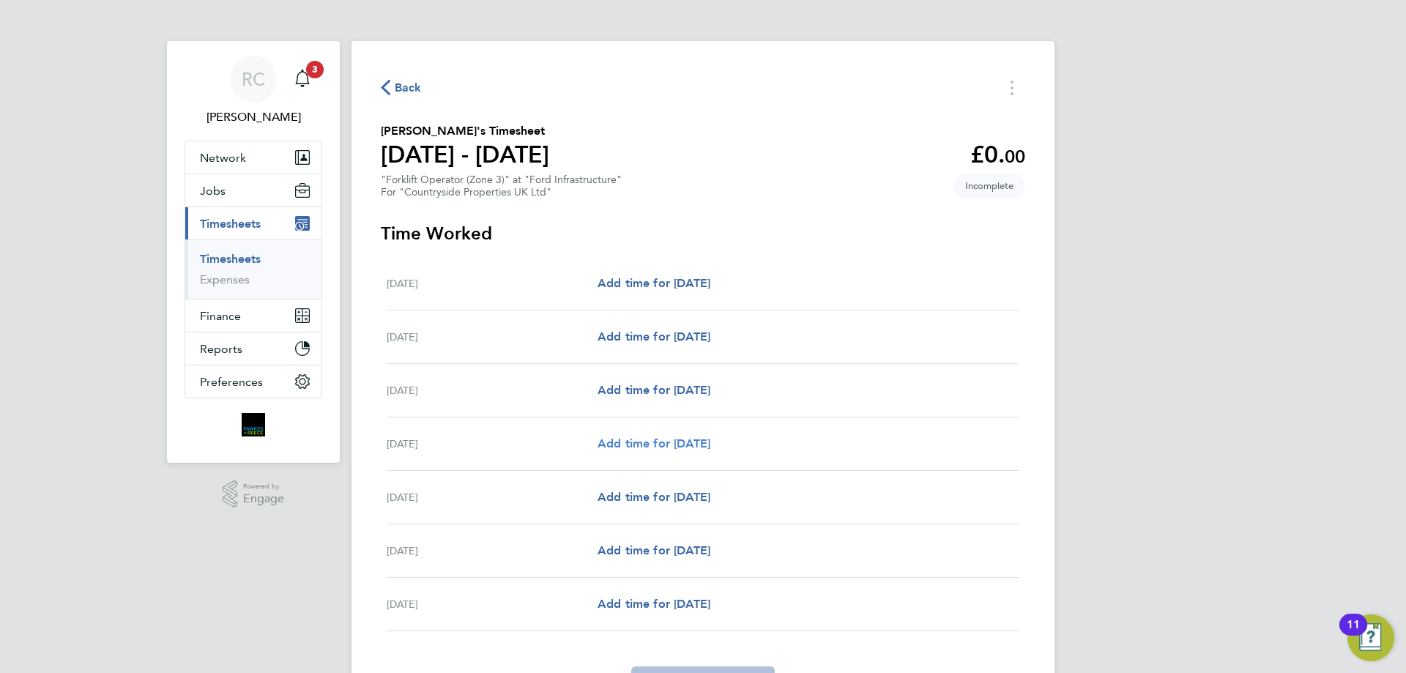
select select "60"
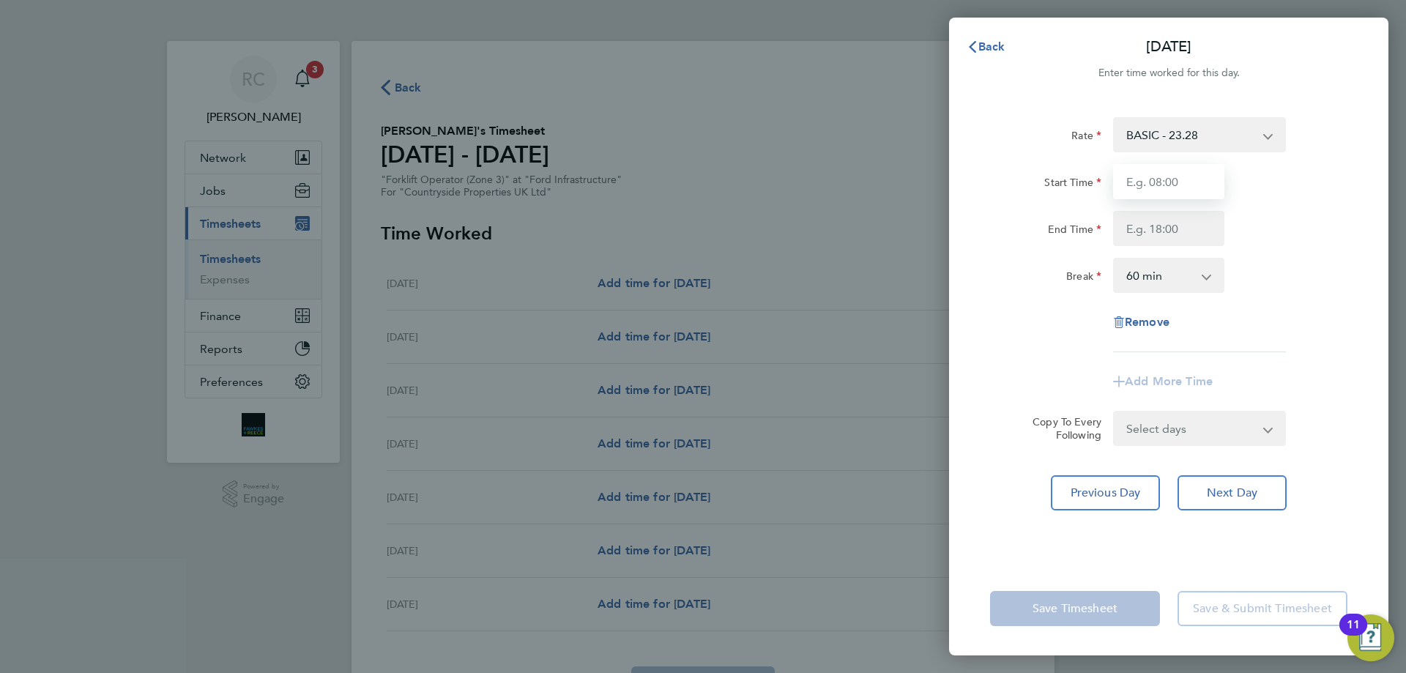
click at [1166, 198] on input "Start Time" at bounding box center [1168, 181] width 111 height 35
type input "08:00"
type input "18:00"
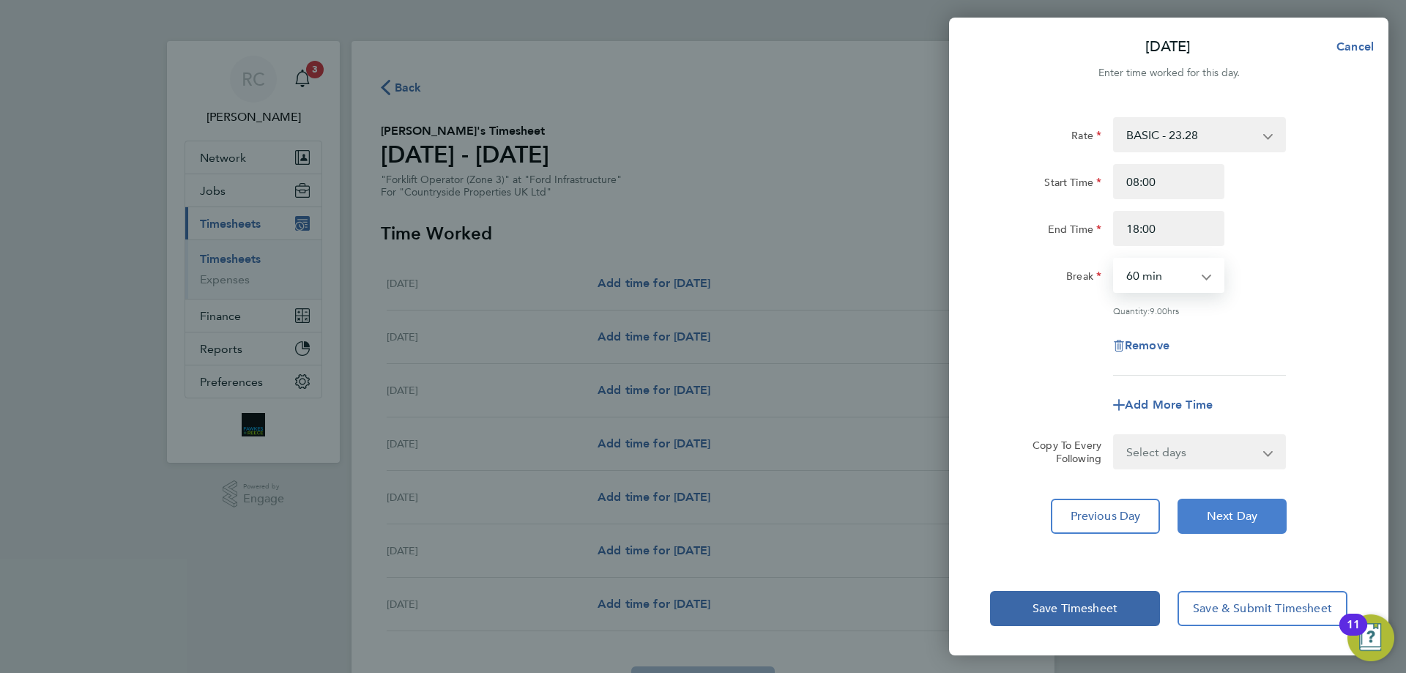
click at [1240, 520] on span "Next Day" at bounding box center [1232, 516] width 51 height 15
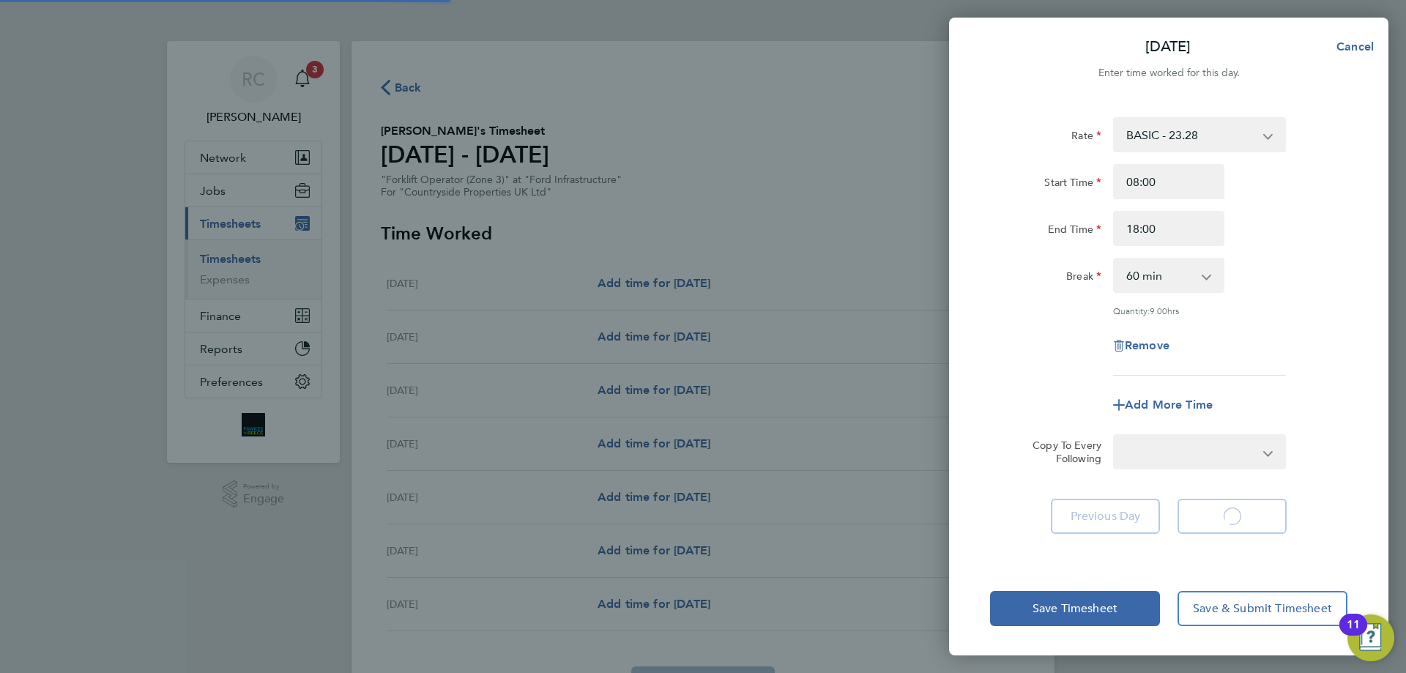
select select "60"
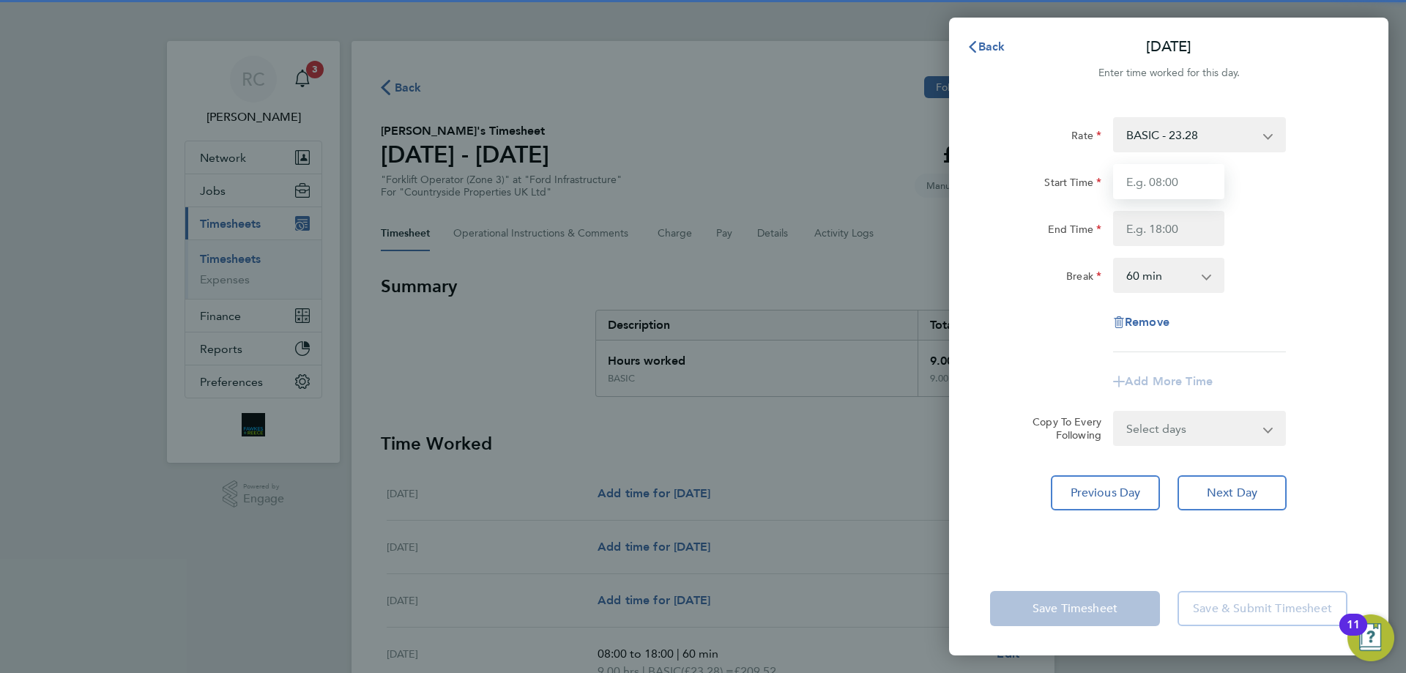
click at [1166, 184] on input "Start Time" at bounding box center [1168, 181] width 111 height 35
type input "08:00"
type input "18:00"
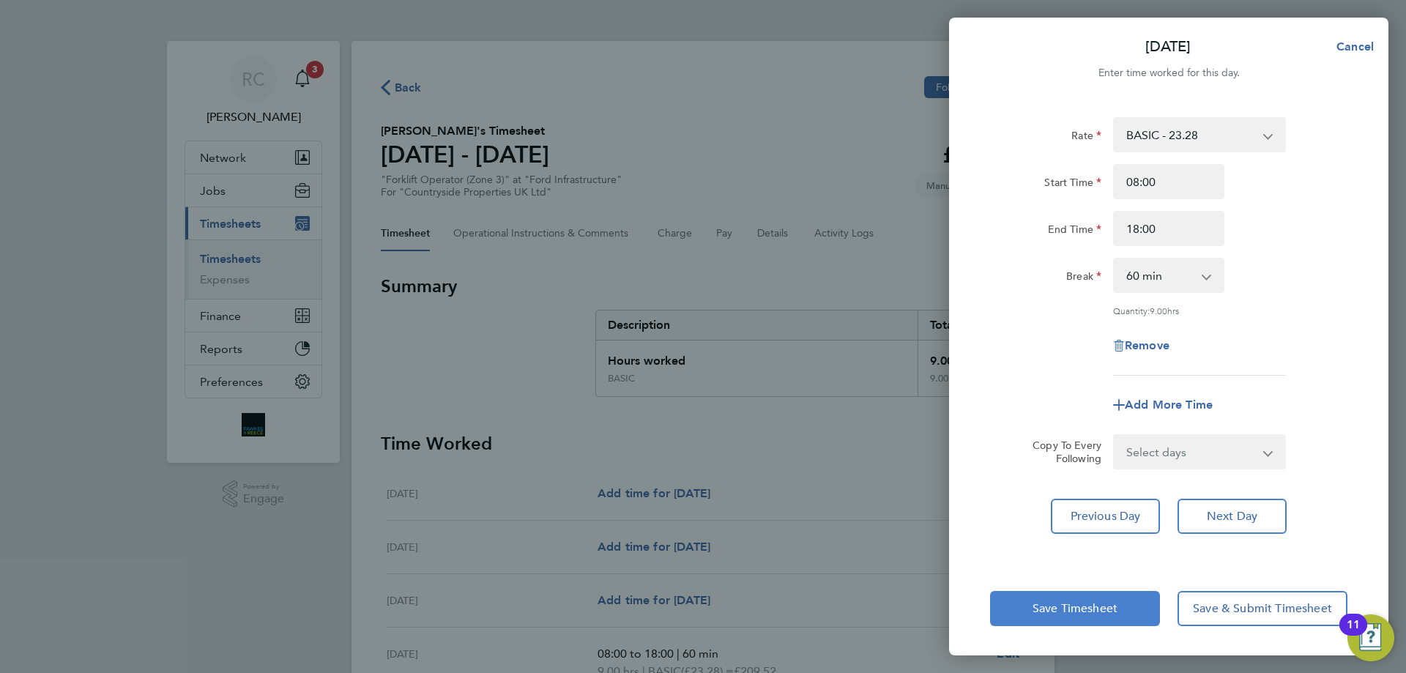
click at [1045, 602] on span "Save Timesheet" at bounding box center [1074, 608] width 85 height 15
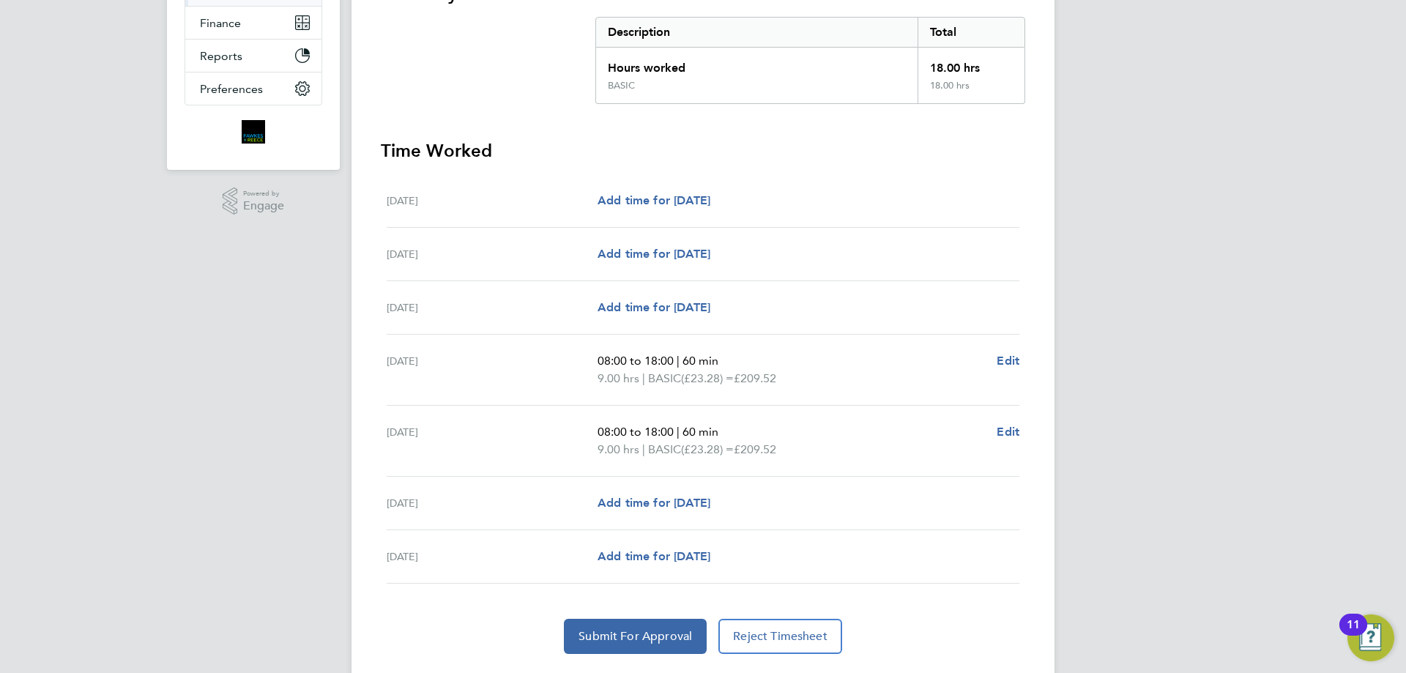
scroll to position [332, 0]
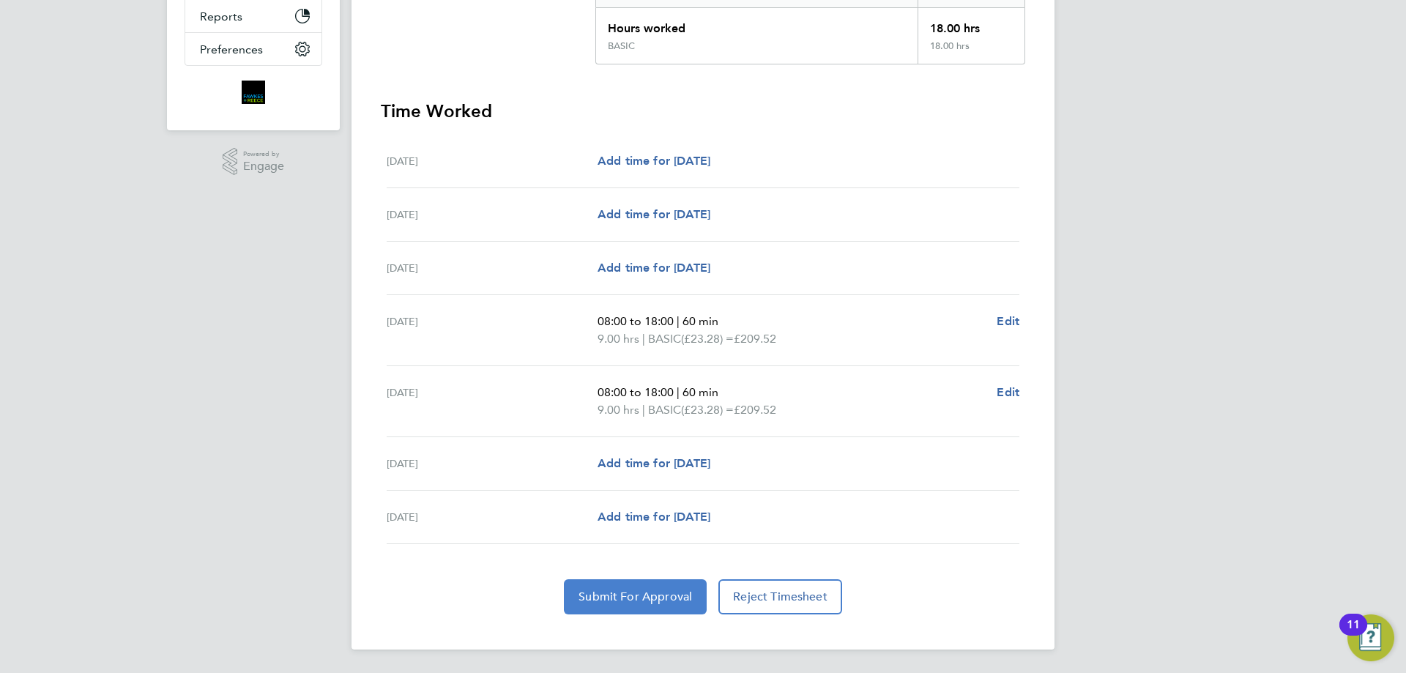
click at [632, 600] on span "Submit For Approval" at bounding box center [634, 596] width 113 height 15
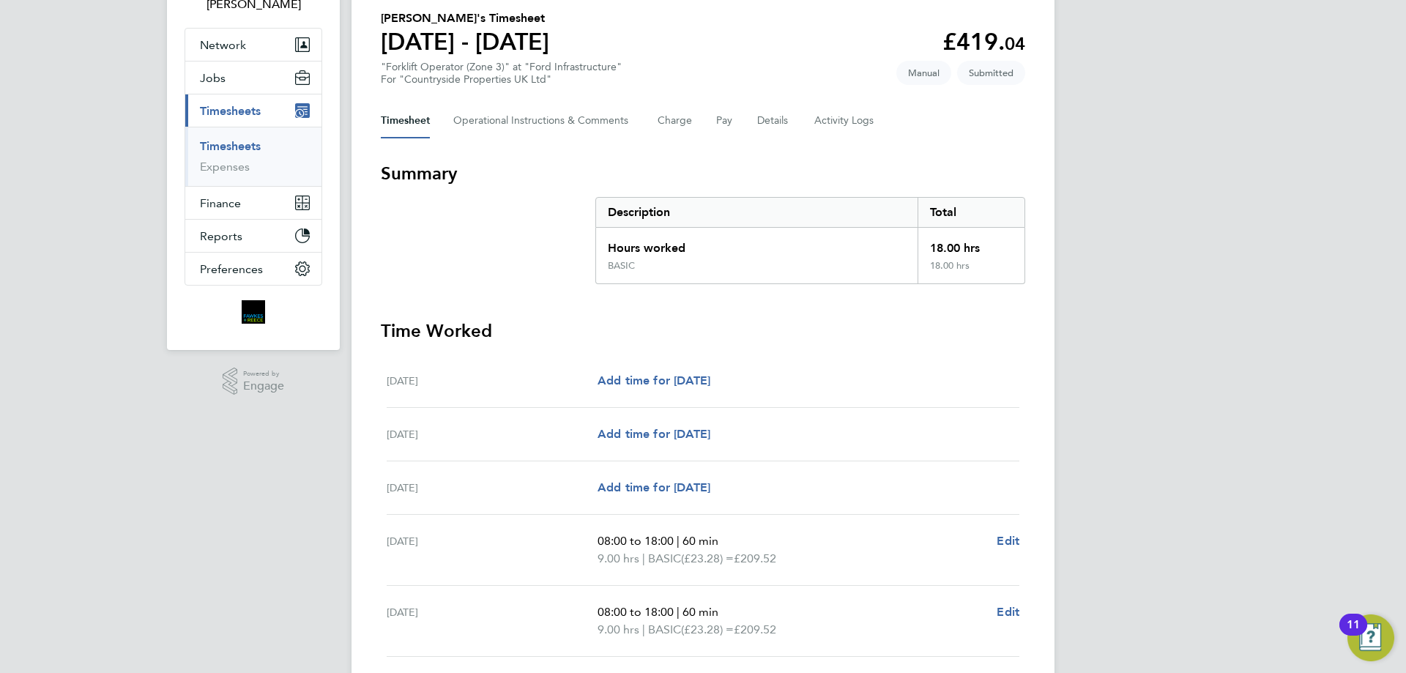
click at [243, 145] on link "Timesheets" at bounding box center [230, 146] width 61 height 14
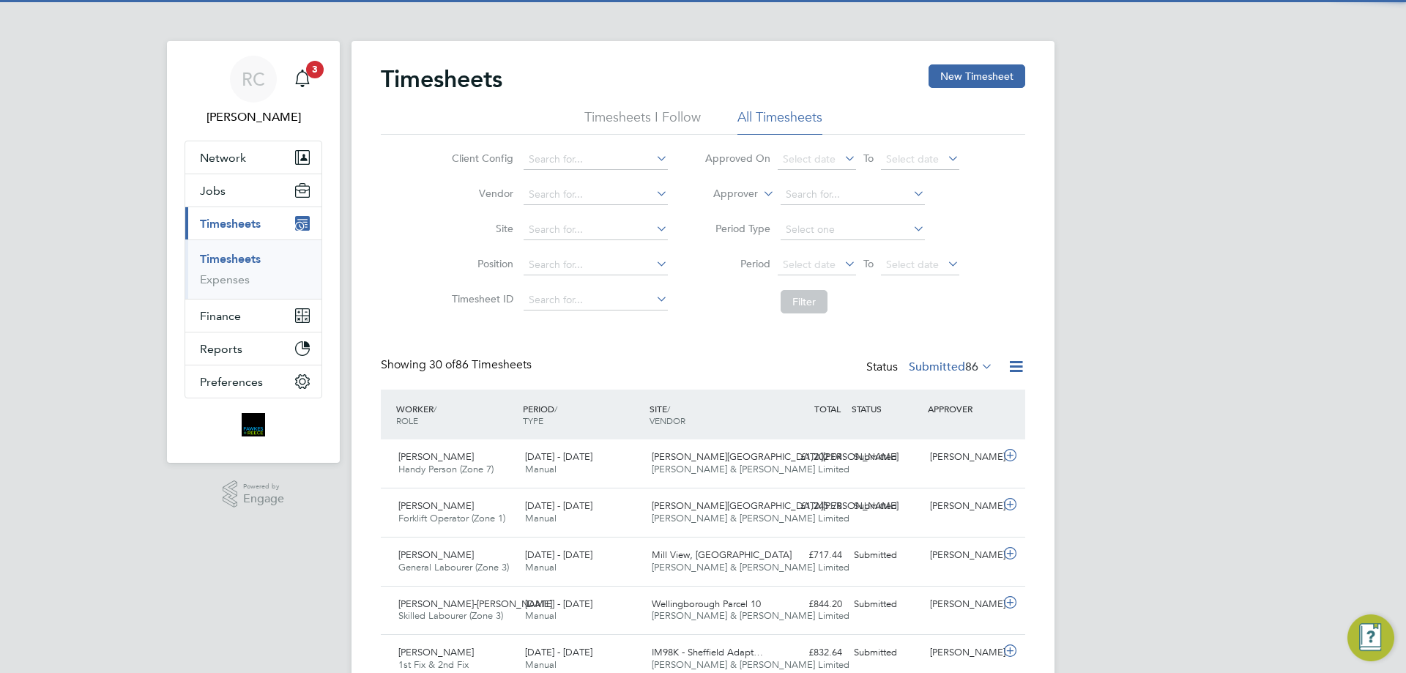
scroll to position [7, 7]
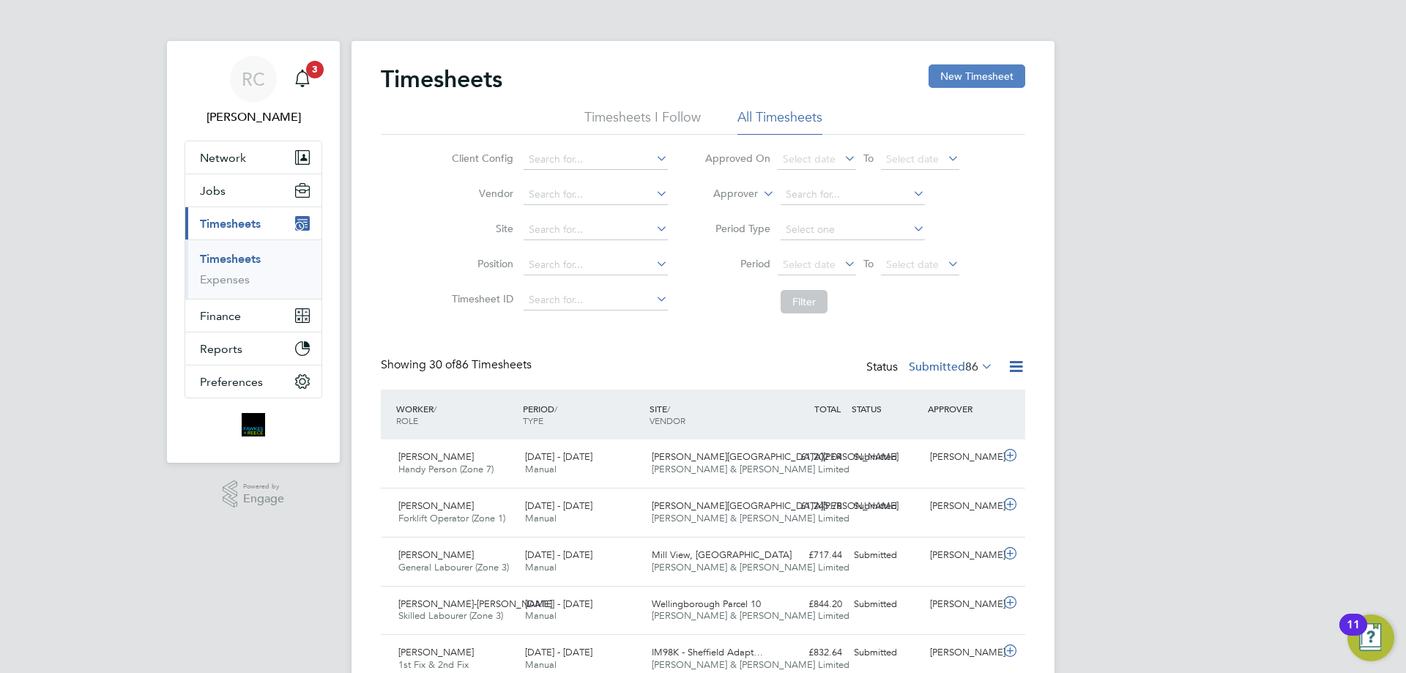
click at [968, 72] on button "New Timesheet" at bounding box center [976, 75] width 97 height 23
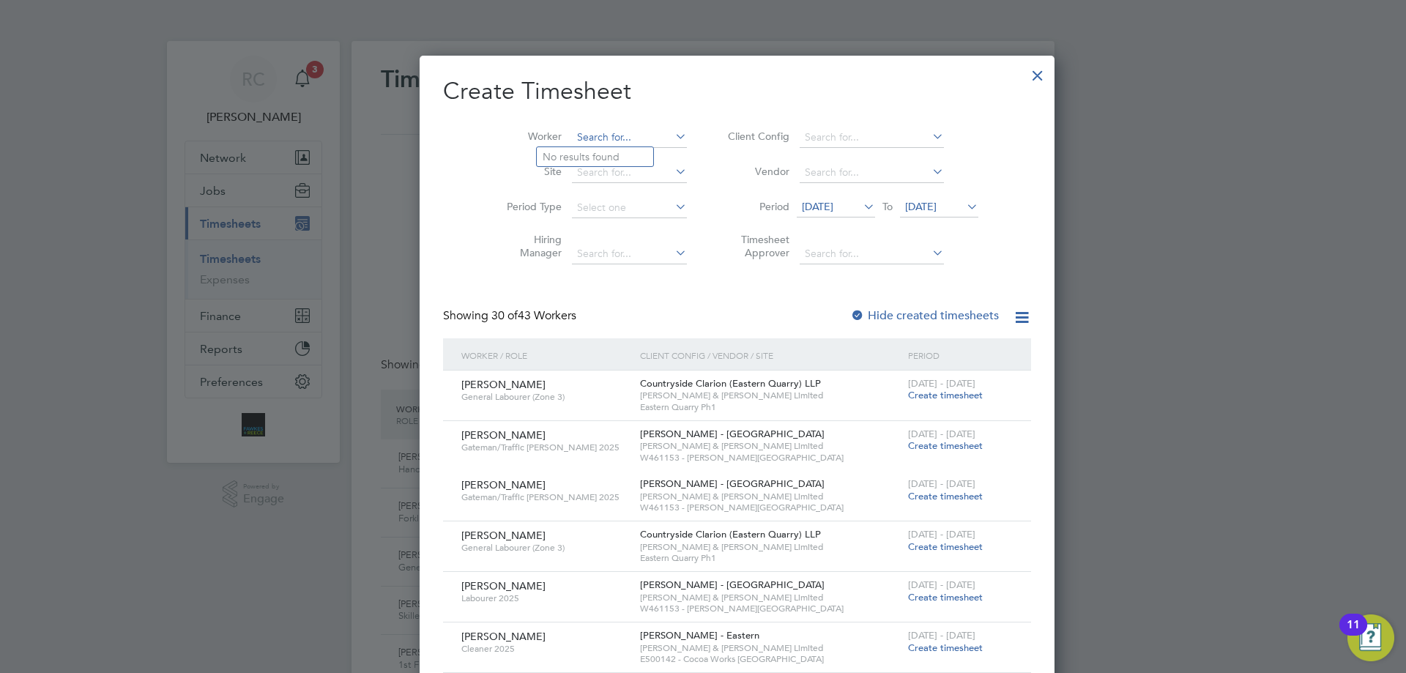
click at [575, 138] on input at bounding box center [629, 137] width 115 height 21
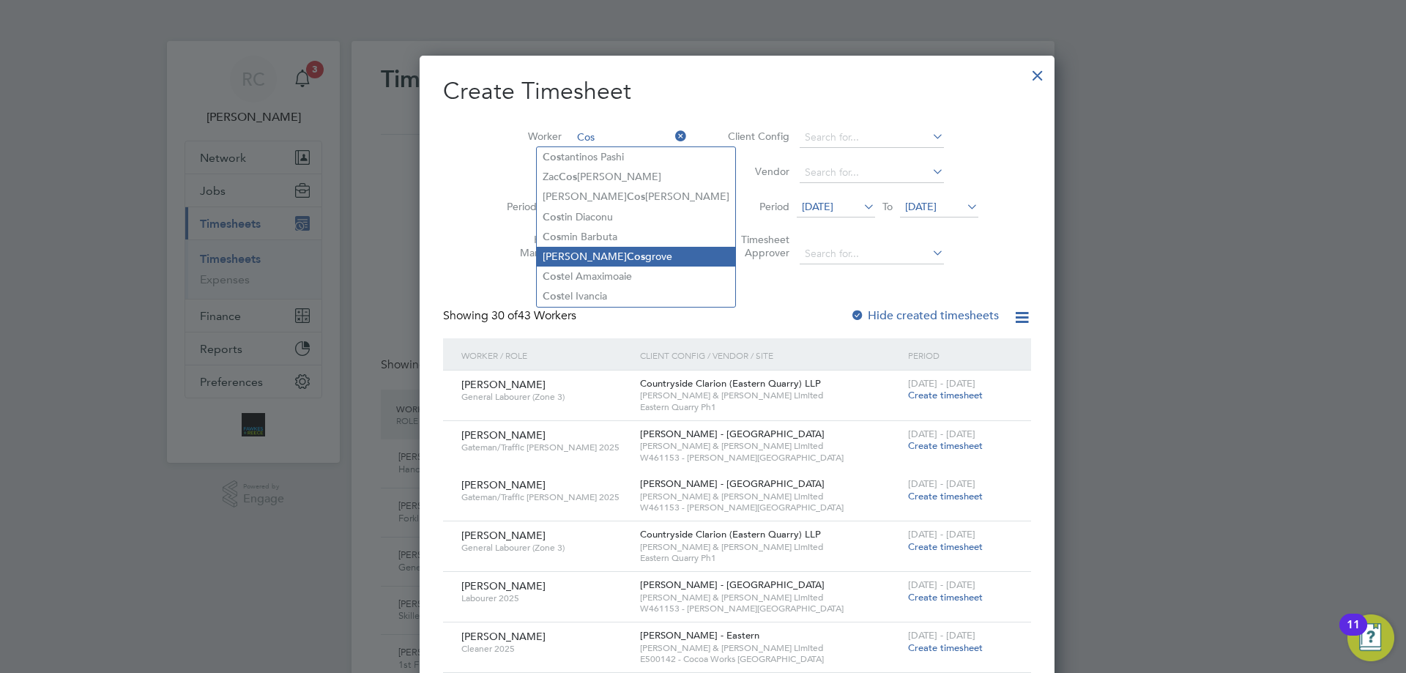
drag, startPoint x: 592, startPoint y: 265, endPoint x: 592, endPoint y: 253, distance: 11.7
click at [592, 267] on li "Cos tel Amaximoaie" at bounding box center [636, 277] width 198 height 20
type input "[PERSON_NAME]"
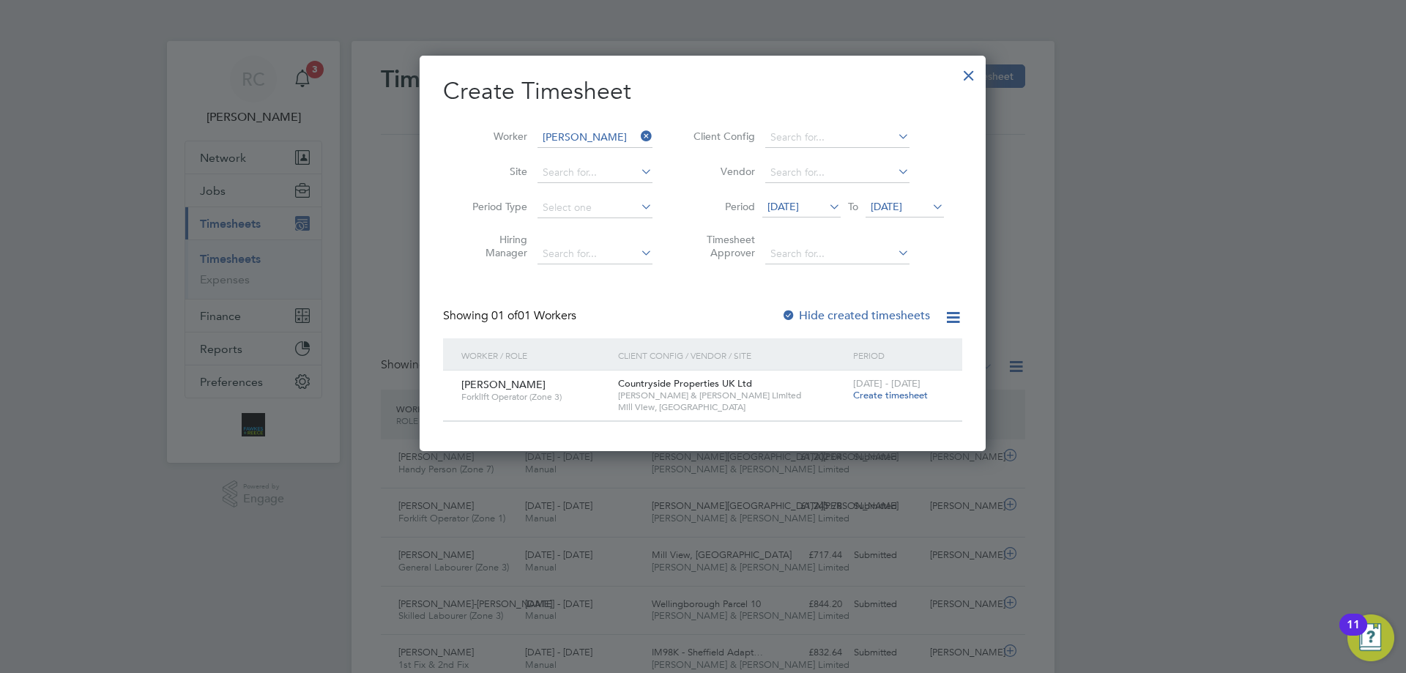
click at [897, 406] on div "[DATE] - [DATE] Create timesheet" at bounding box center [898, 391] width 98 height 40
click at [898, 395] on span "Create timesheet" at bounding box center [890, 395] width 75 height 12
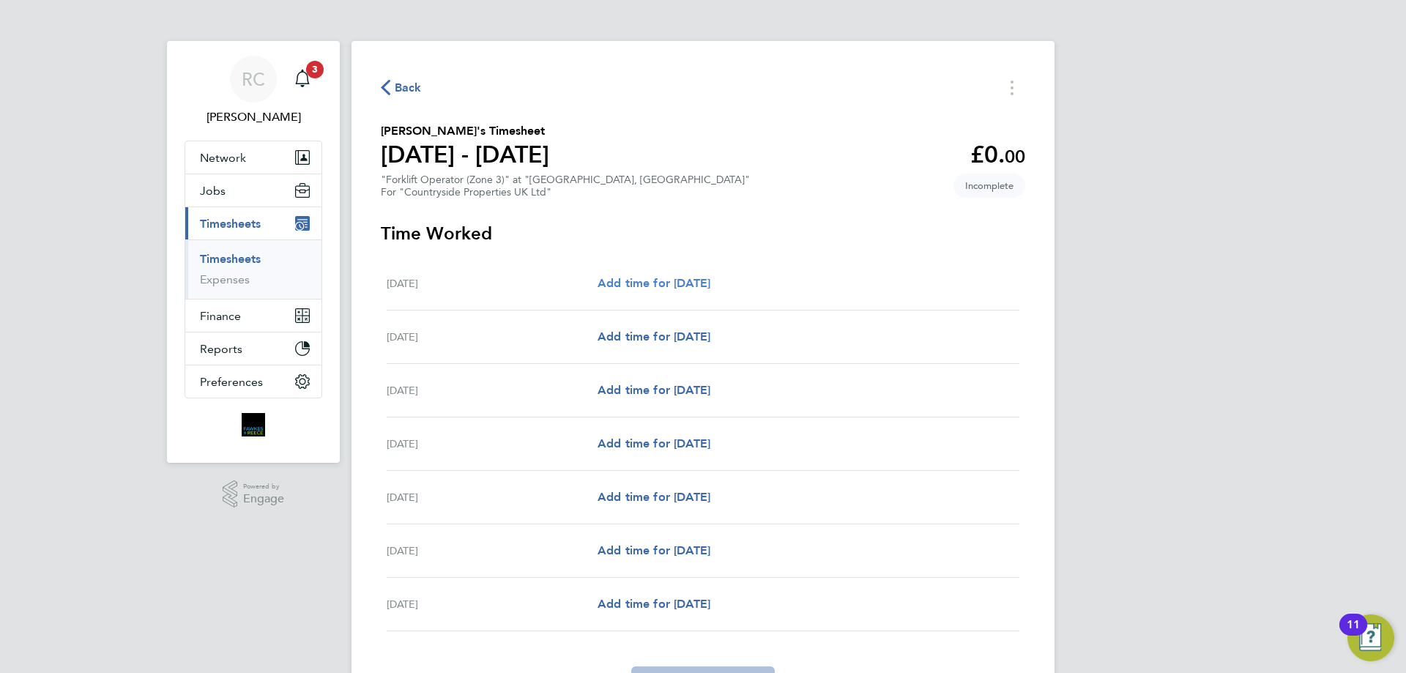
click at [661, 284] on span "Add time for [DATE]" at bounding box center [653, 283] width 113 height 14
select select "30"
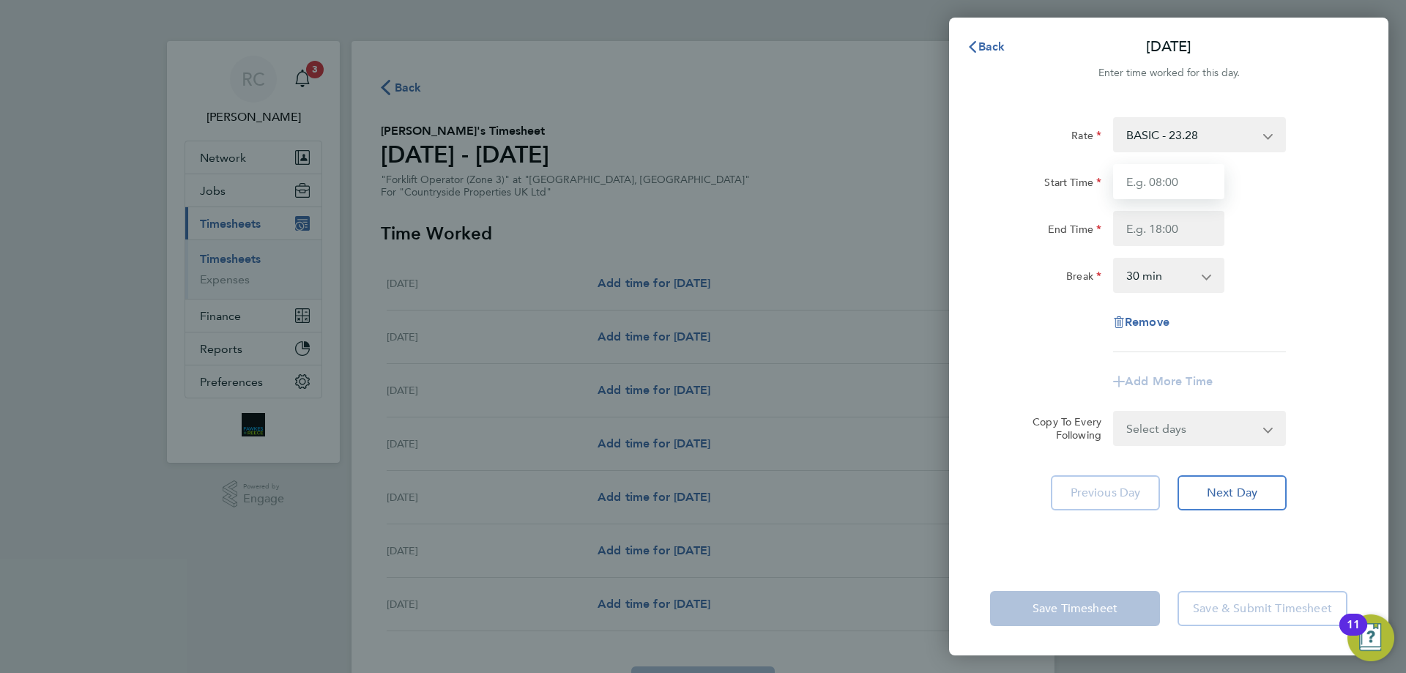
click at [1160, 184] on input "Start Time" at bounding box center [1168, 181] width 111 height 35
type input "08:00"
type input "18:00"
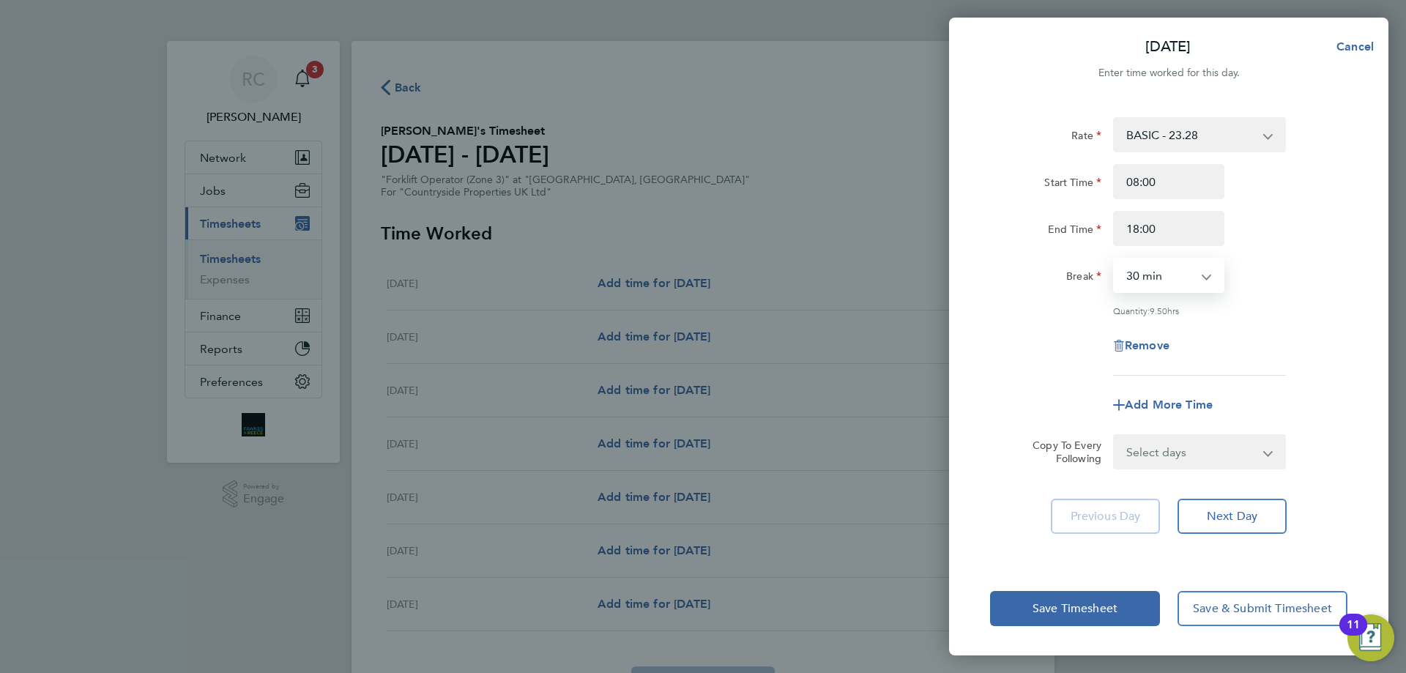
click at [1142, 279] on select "0 min 15 min 30 min 45 min 60 min 75 min 90 min" at bounding box center [1159, 275] width 91 height 32
select select "60"
click at [1114, 259] on select "0 min 15 min 30 min 45 min 60 min 75 min 90 min" at bounding box center [1159, 275] width 91 height 32
click at [1246, 512] on span "Next Day" at bounding box center [1232, 516] width 51 height 15
select select "30"
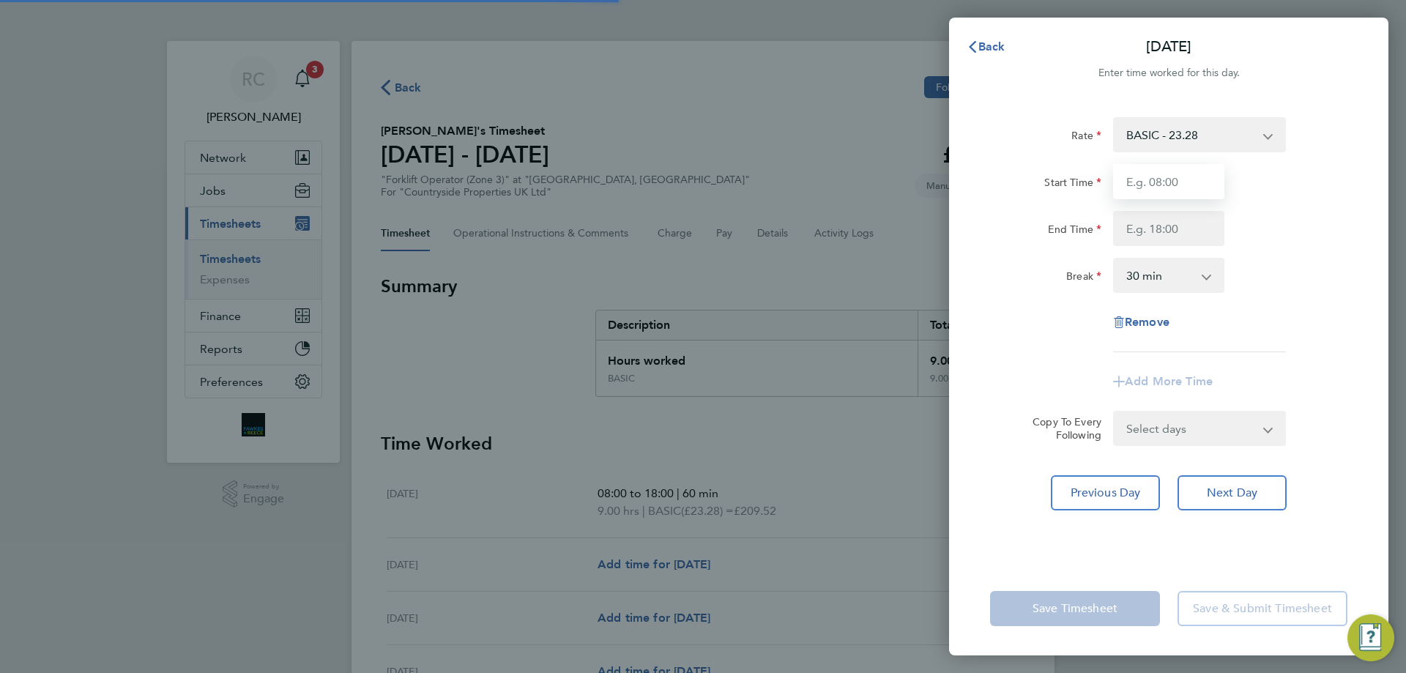
click at [1161, 179] on input "Start Time" at bounding box center [1168, 181] width 111 height 35
type input "08:00"
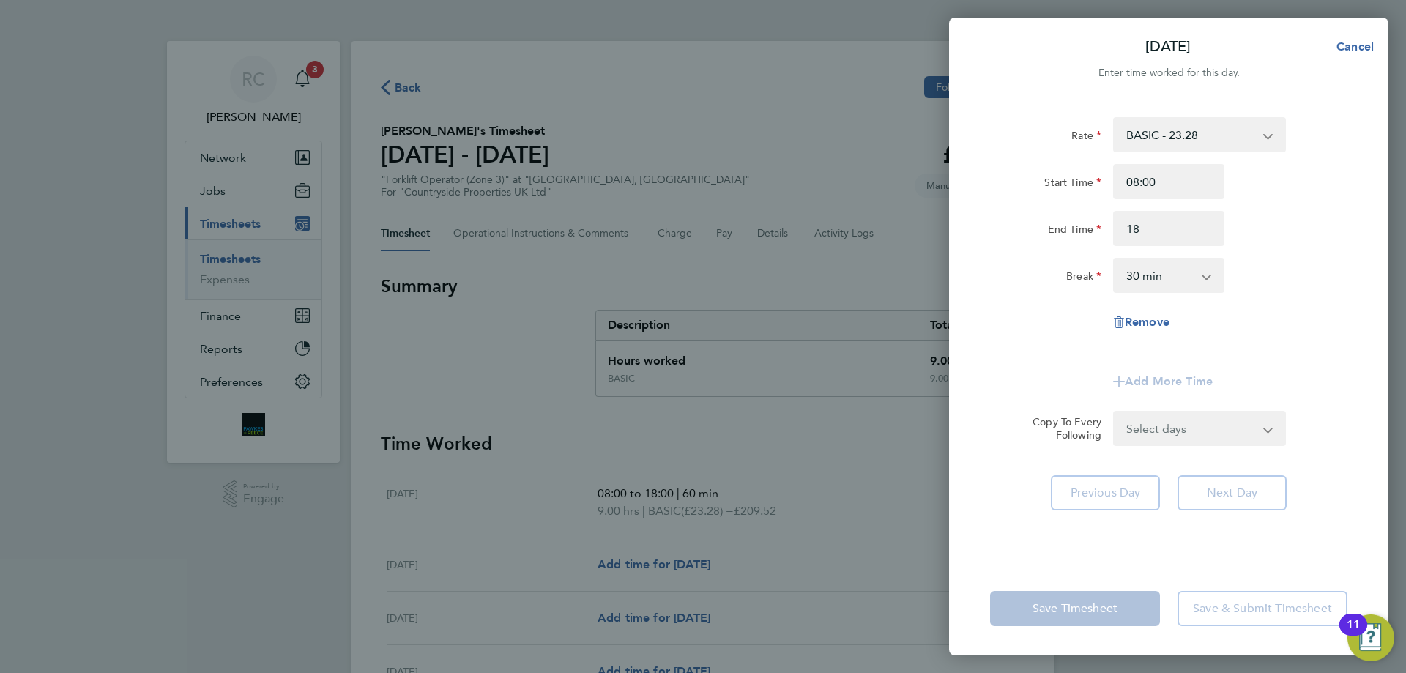
type input "18:00"
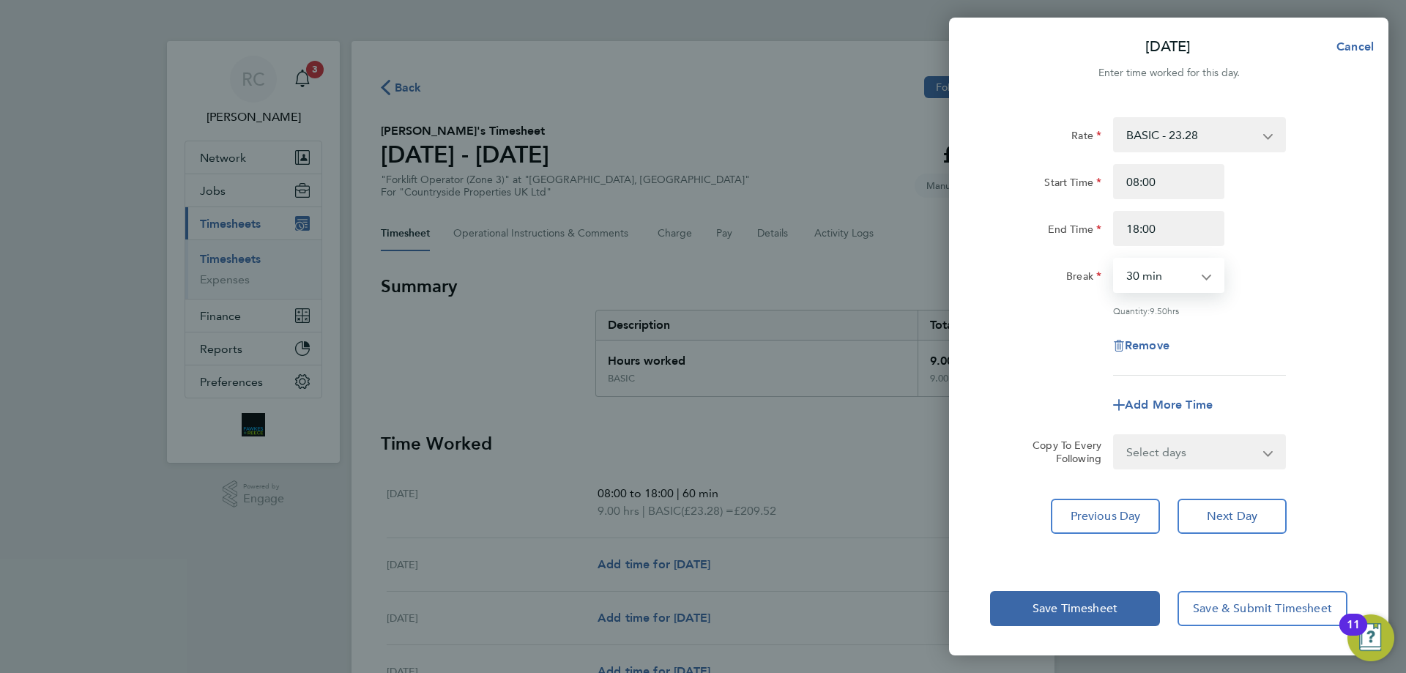
click at [1163, 278] on select "0 min 15 min 30 min 45 min 60 min 75 min 90 min" at bounding box center [1159, 275] width 91 height 32
select select "60"
click at [1114, 259] on select "0 min 15 min 30 min 45 min 60 min 75 min 90 min" at bounding box center [1159, 275] width 91 height 32
click at [1244, 510] on span "Next Day" at bounding box center [1232, 516] width 51 height 15
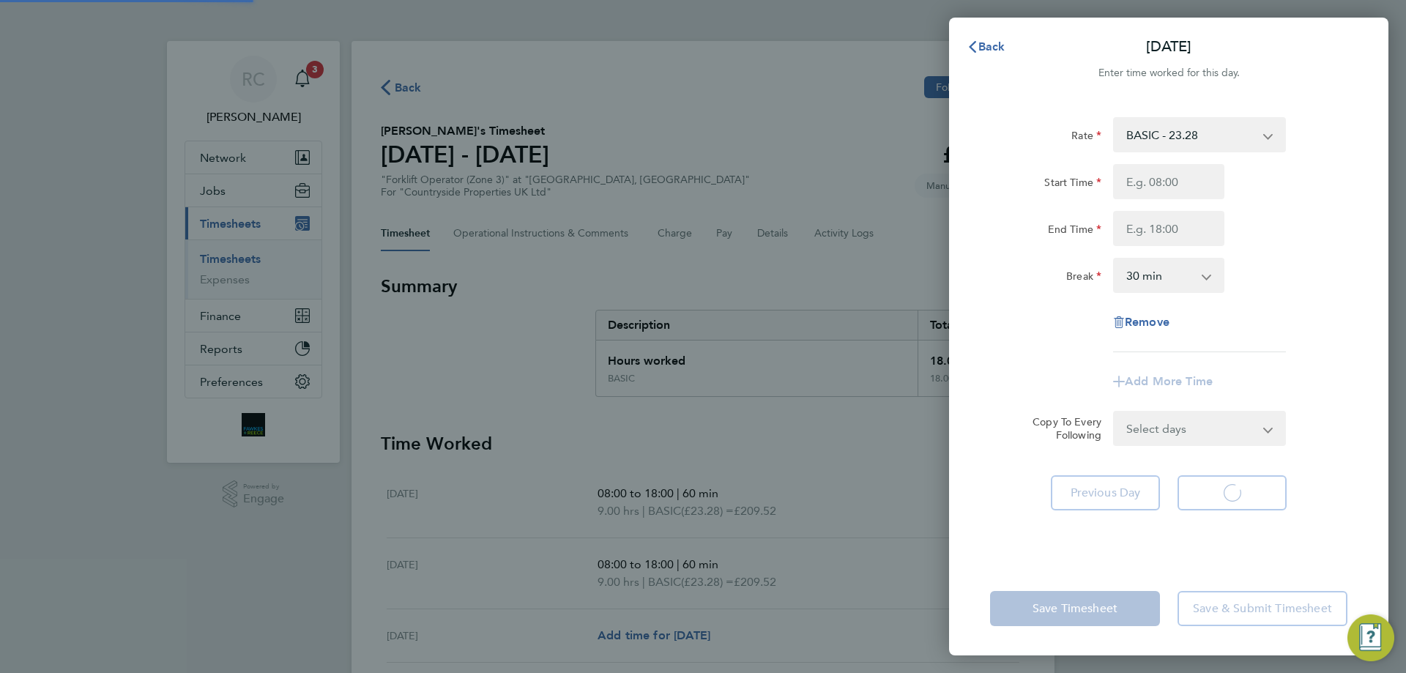
select select "30"
click at [1174, 189] on input "Start Time" at bounding box center [1168, 181] width 111 height 35
type input "08:00"
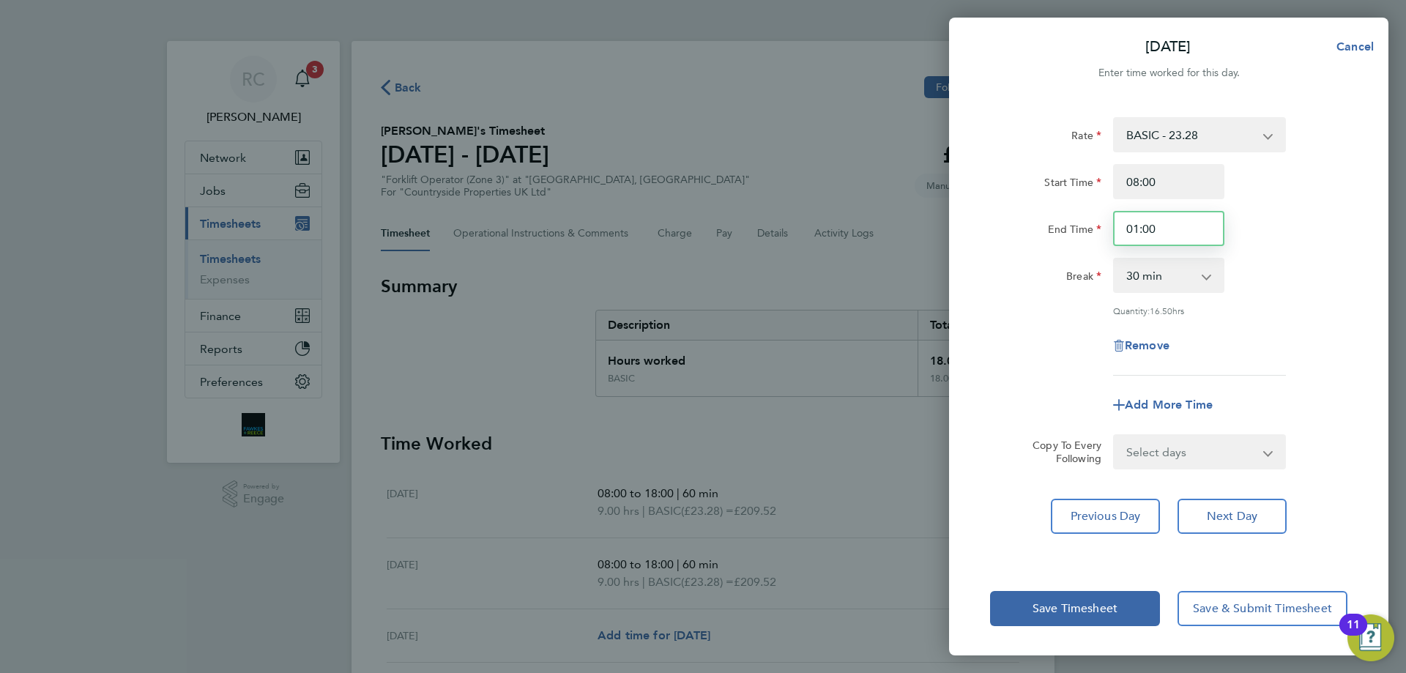
drag, startPoint x: 1173, startPoint y: 226, endPoint x: 1076, endPoint y: 230, distance: 97.5
click at [1076, 230] on div "End Time 01:00" at bounding box center [1168, 228] width 369 height 35
type input "18:00"
click at [1147, 281] on select "0 min 15 min 30 min 45 min 60 min 75 min 90 min" at bounding box center [1159, 275] width 91 height 32
select select "60"
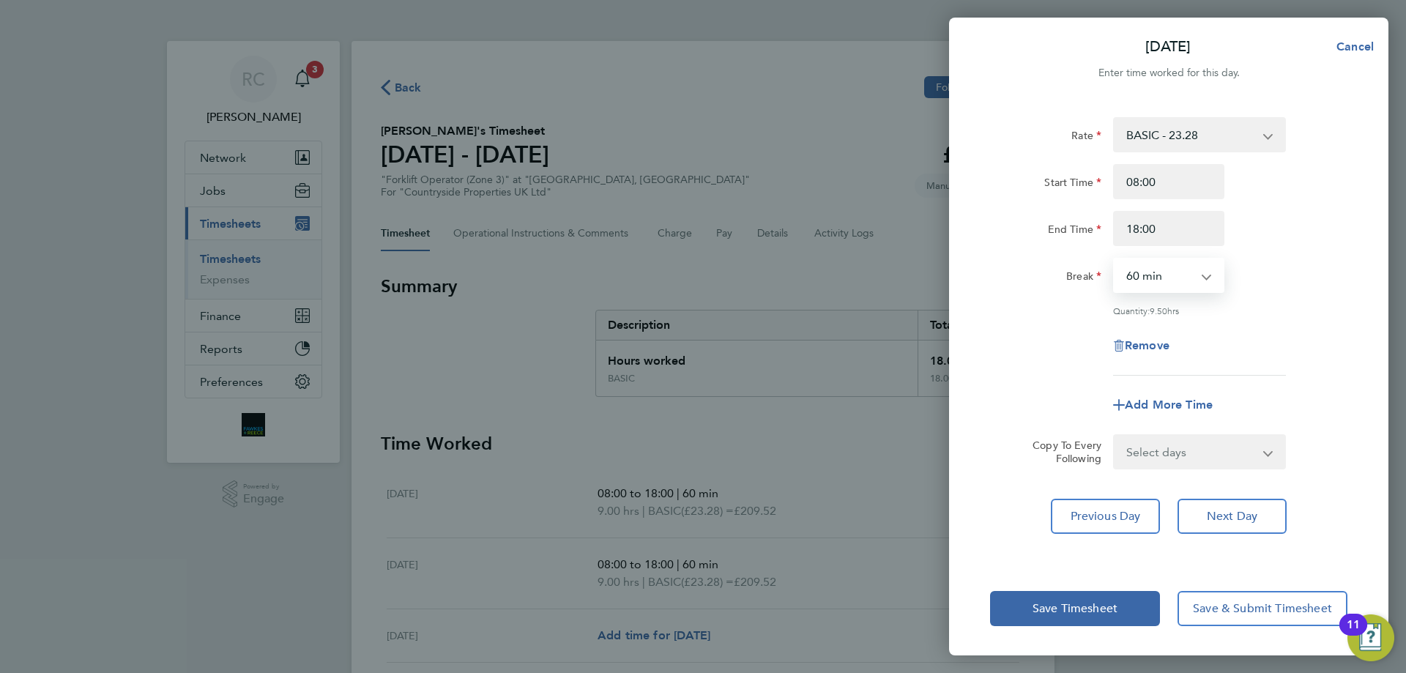
click at [1114, 259] on select "0 min 15 min 30 min 45 min 60 min 75 min 90 min" at bounding box center [1159, 275] width 91 height 32
click at [1067, 606] on span "Save Timesheet" at bounding box center [1074, 608] width 85 height 15
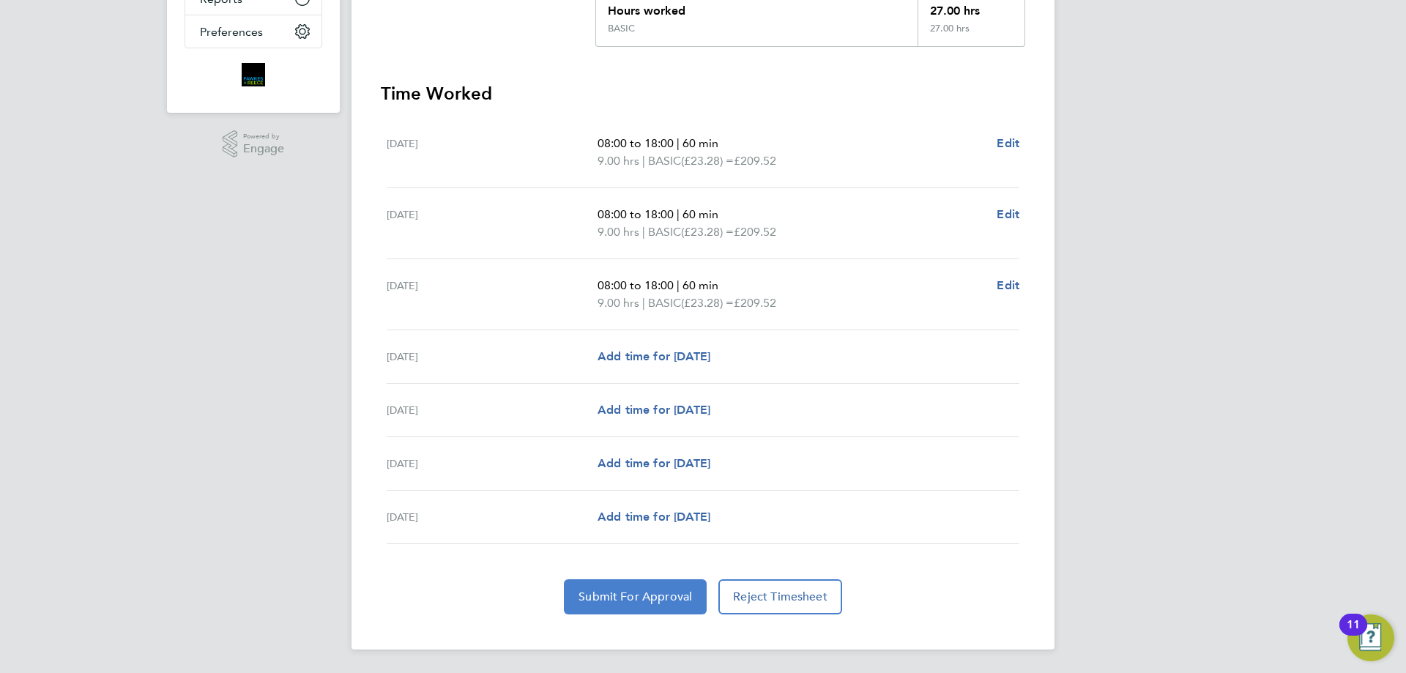
click at [625, 602] on span "Submit For Approval" at bounding box center [634, 596] width 113 height 15
